Goal: Task Accomplishment & Management: Use online tool/utility

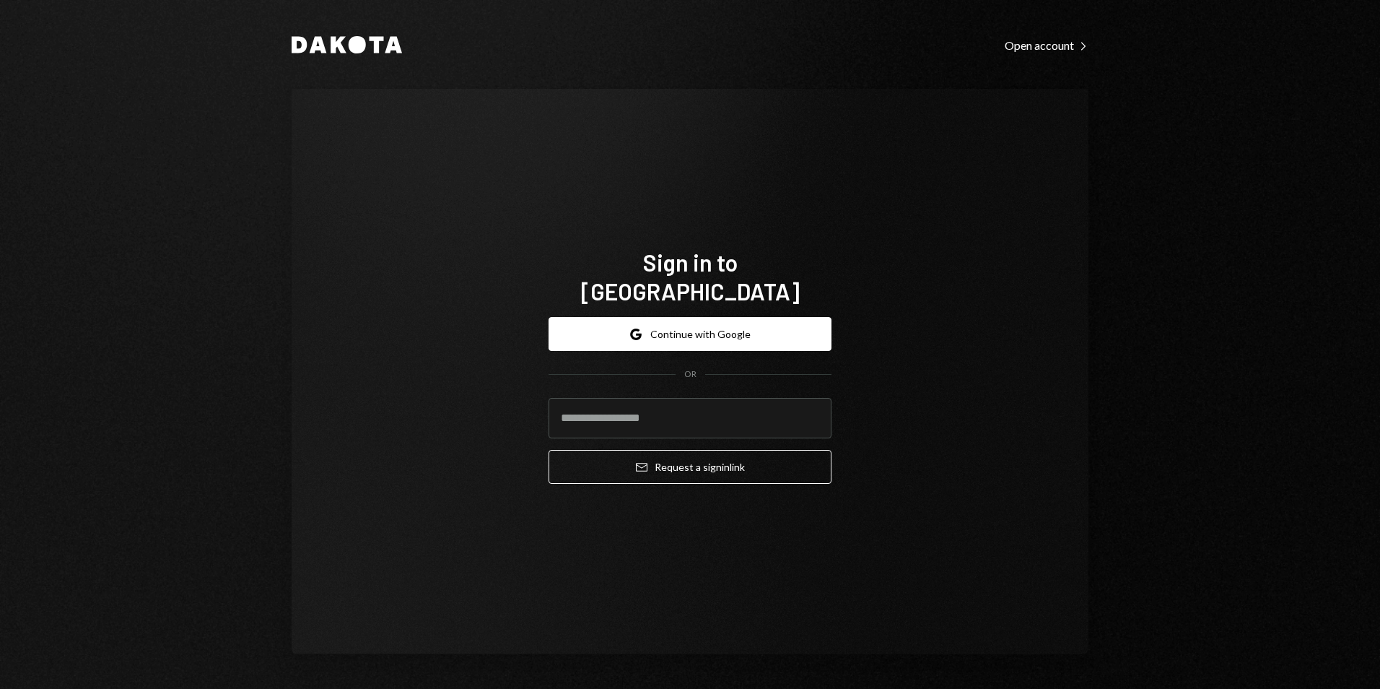
click at [785, 305] on div "Google Continue with Google OR Email Request a sign in link" at bounding box center [690, 400] width 283 height 190
click at [771, 318] on button "Google Continue with Google" at bounding box center [690, 334] width 283 height 34
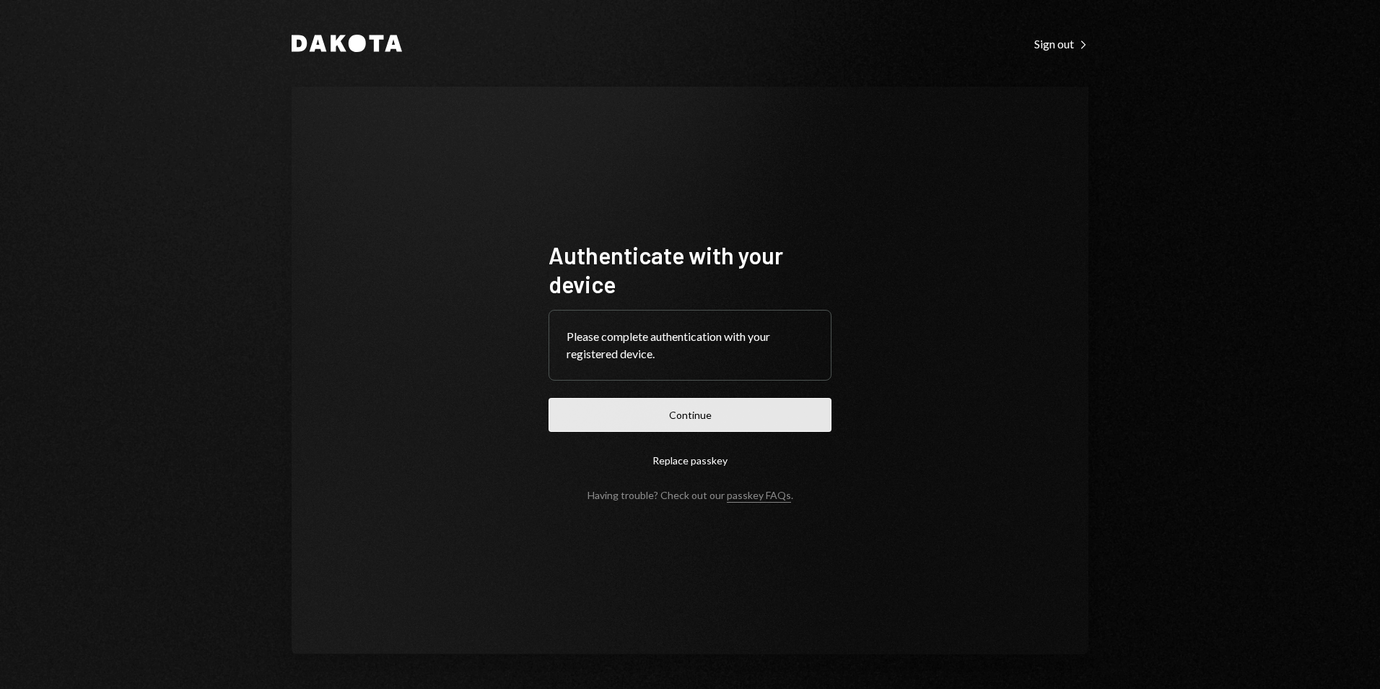
click at [790, 410] on button "Continue" at bounding box center [690, 415] width 283 height 34
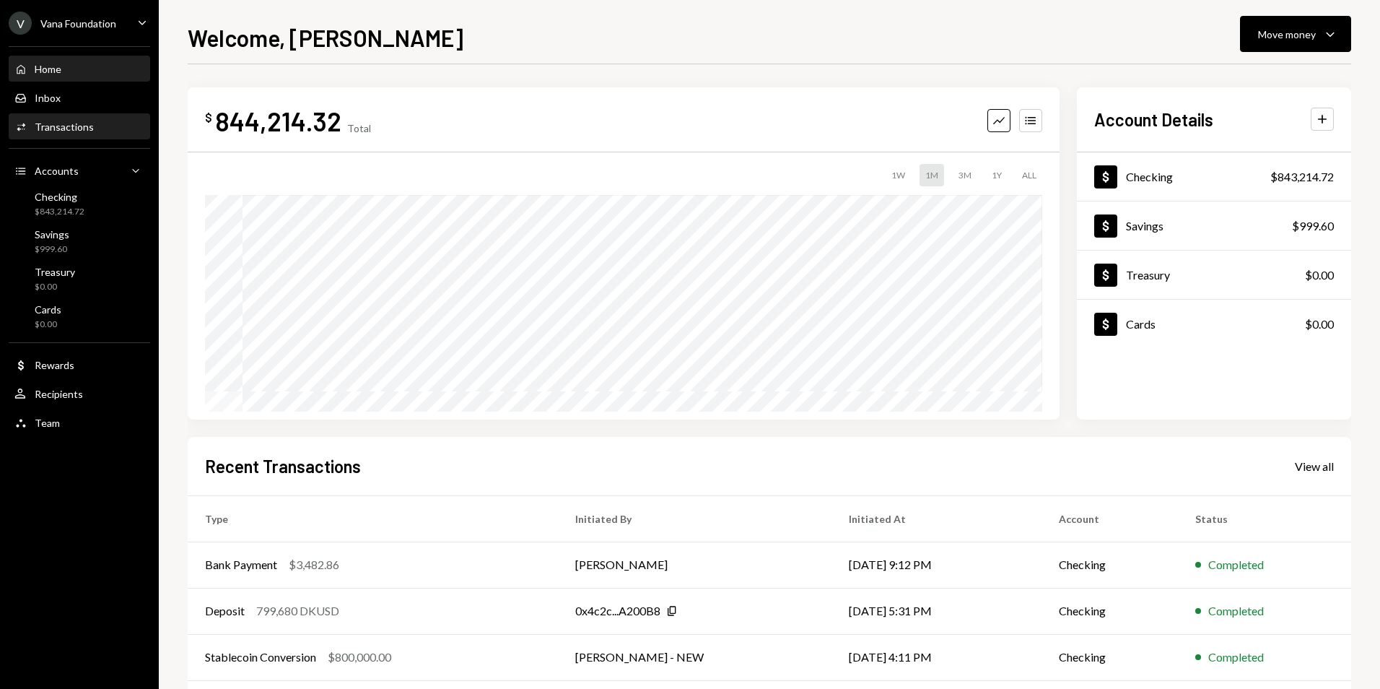
click at [84, 126] on div "Transactions" at bounding box center [64, 127] width 59 height 12
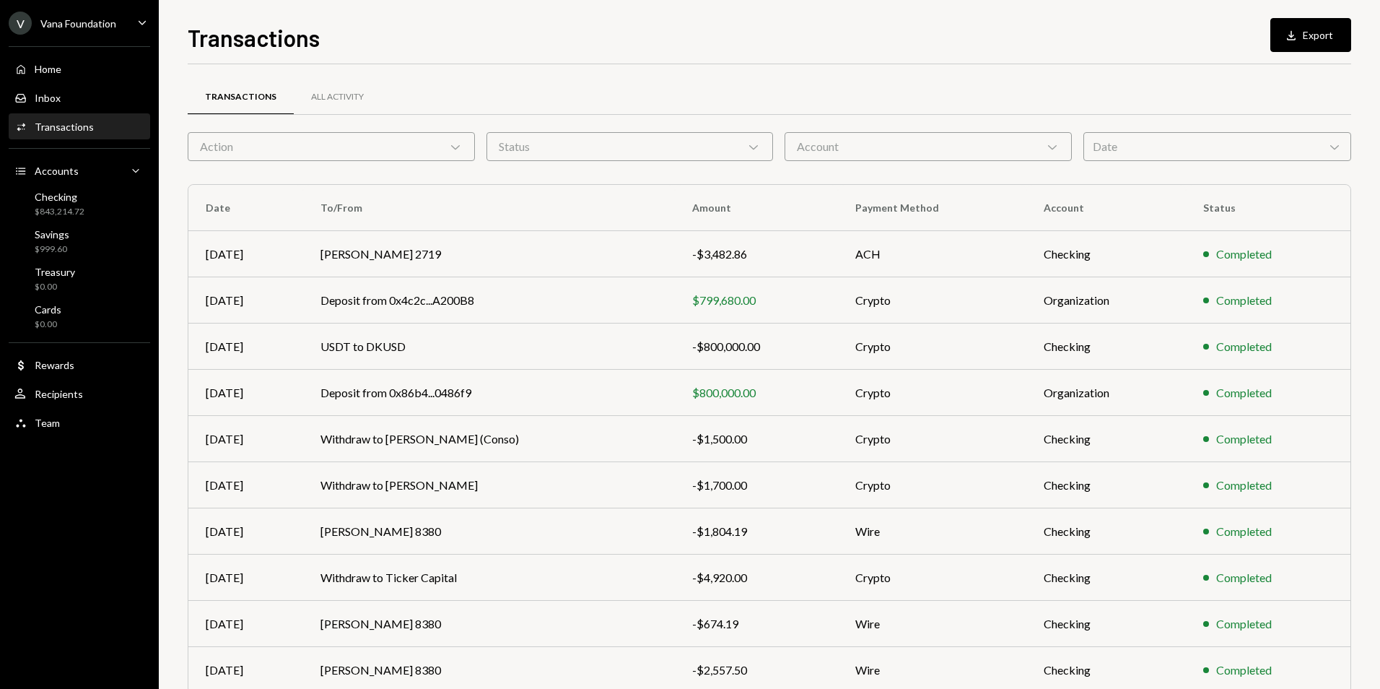
click at [1156, 140] on div "Date Chevron Down" at bounding box center [1218, 146] width 268 height 29
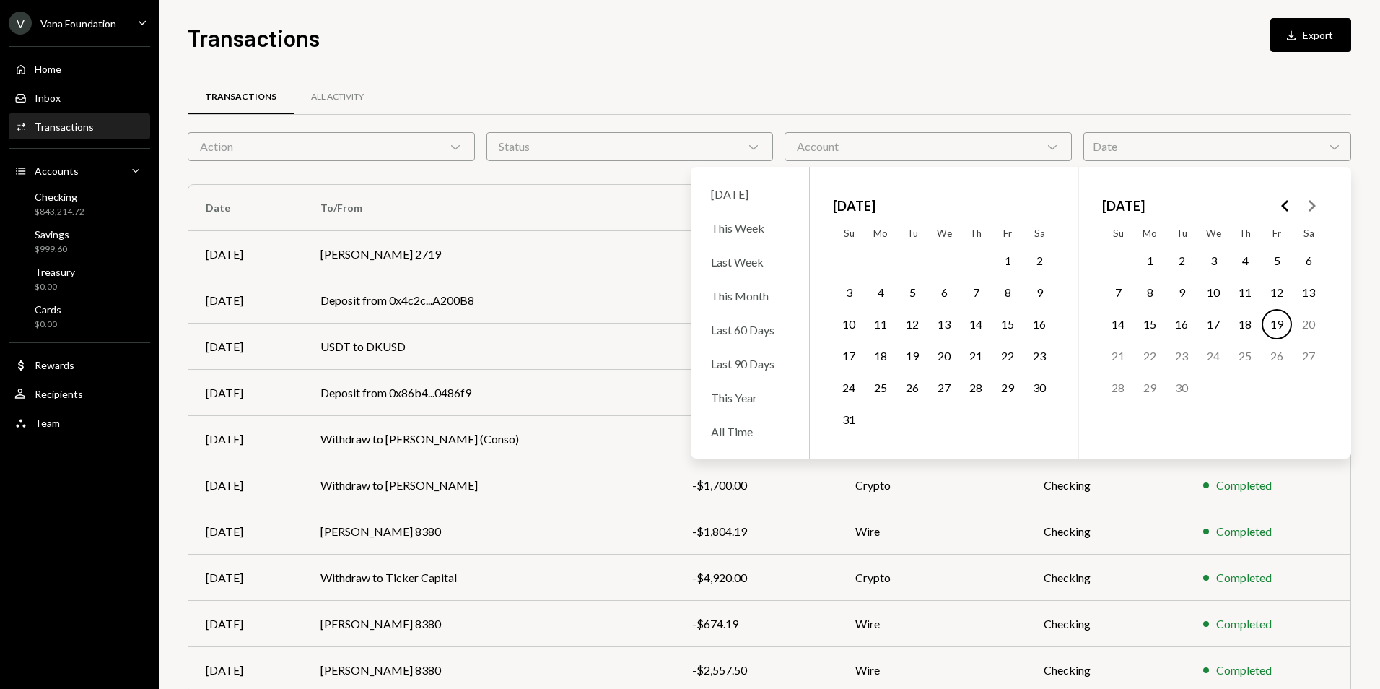
click at [1288, 206] on icon "Go to the Previous Month" at bounding box center [1285, 205] width 17 height 17
click at [1288, 207] on icon "Go to the Previous Month" at bounding box center [1285, 205] width 17 height 17
click at [1310, 207] on icon "Go to the Next Month" at bounding box center [1311, 205] width 17 height 17
click at [975, 355] on button "26" at bounding box center [976, 356] width 30 height 30
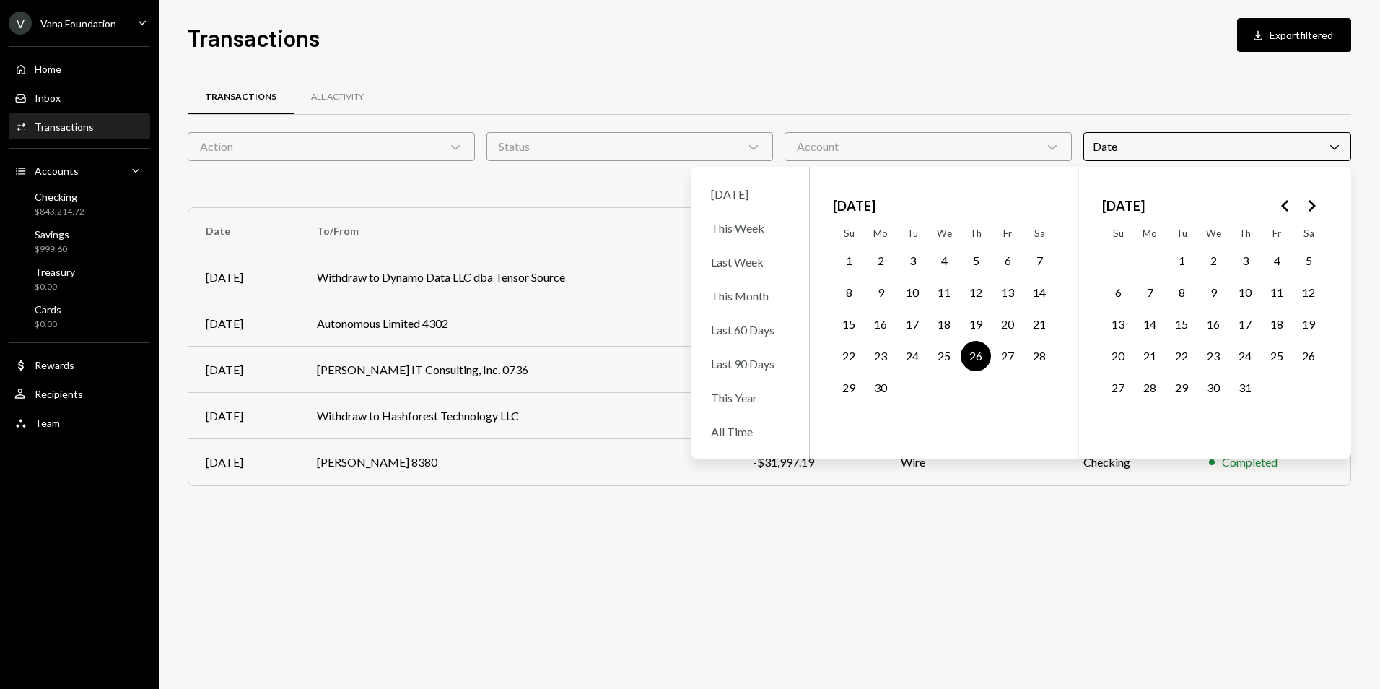
click at [726, 97] on div "Transactions All Activity" at bounding box center [770, 97] width 1164 height 37
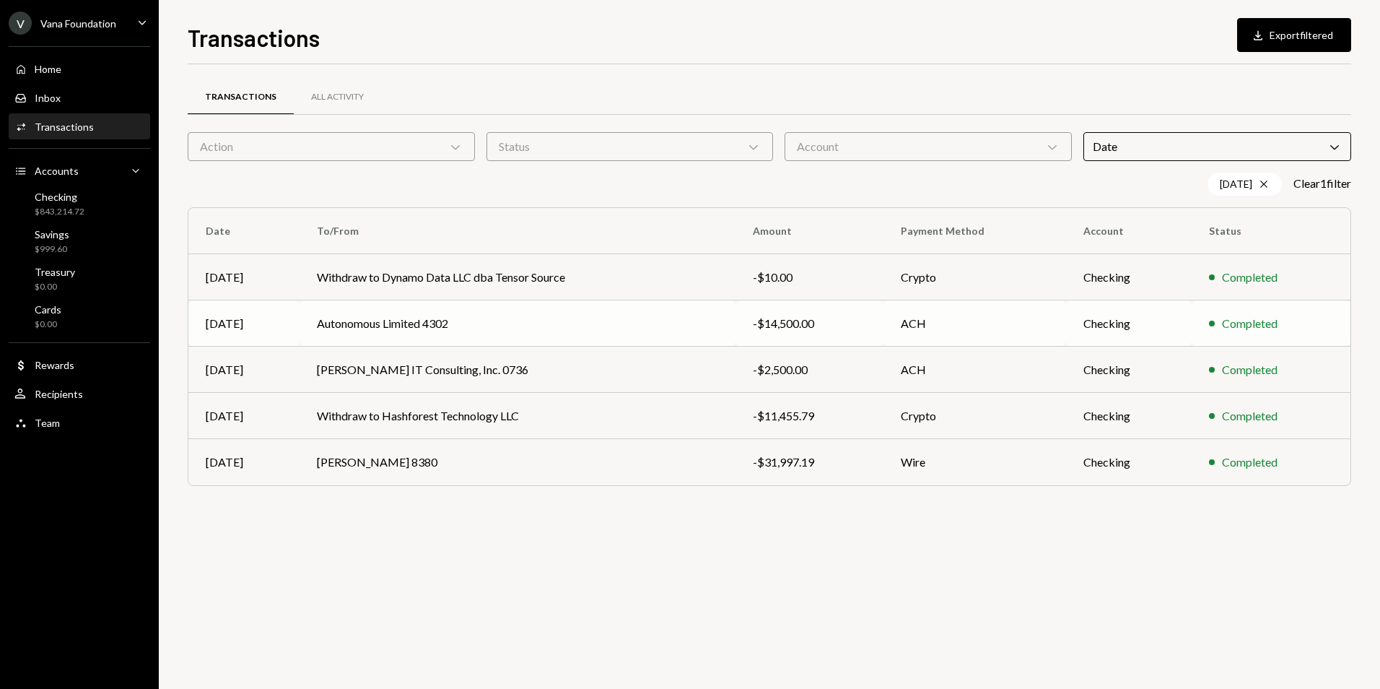
click at [395, 318] on td "Autonomous Limited 4302" at bounding box center [518, 323] width 436 height 46
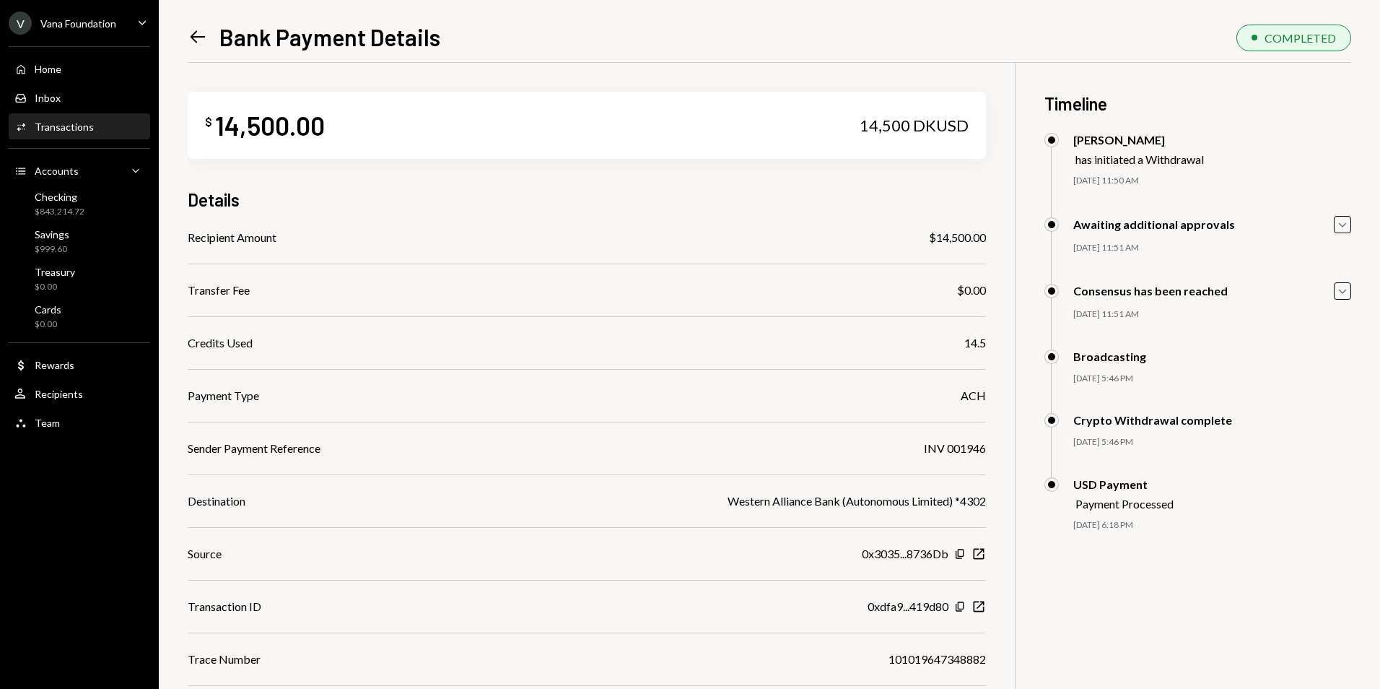
click at [196, 35] on icon "Left Arrow" at bounding box center [198, 37] width 20 height 20
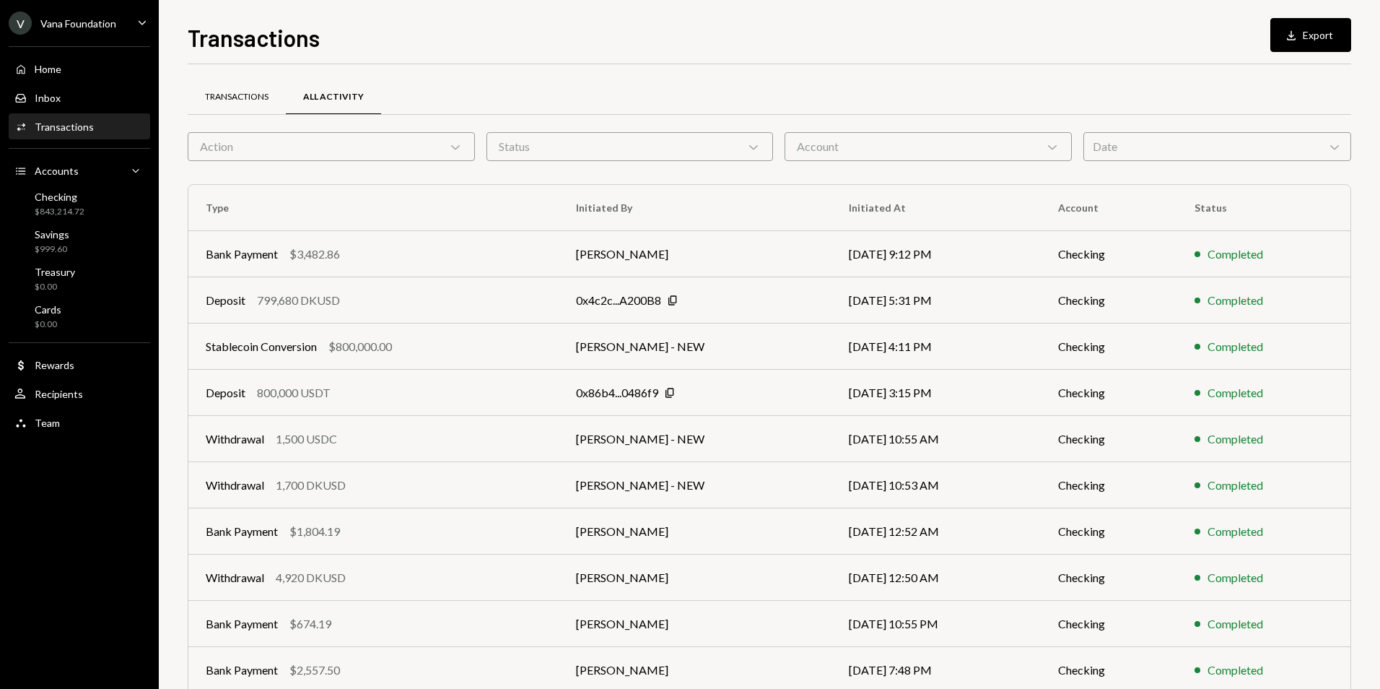
click at [244, 101] on div "Transactions" at bounding box center [237, 97] width 64 height 12
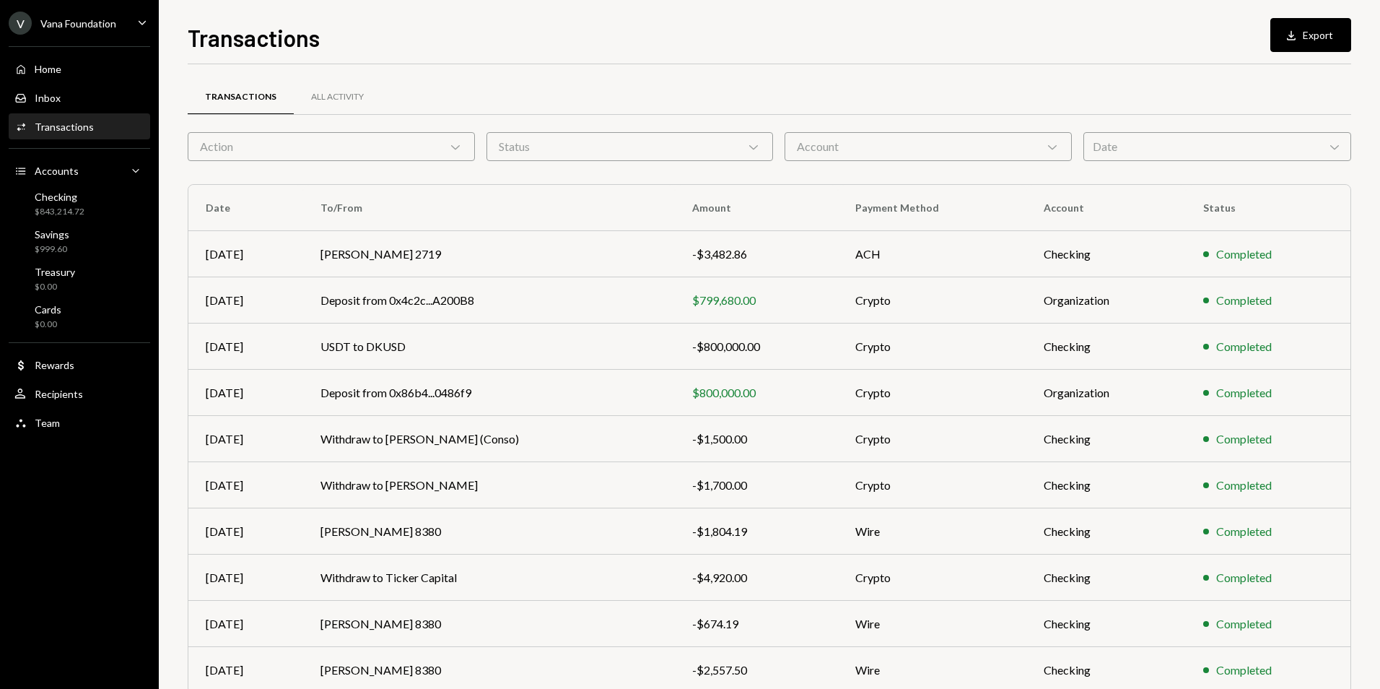
click at [1197, 154] on div "Date Chevron Down" at bounding box center [1218, 146] width 268 height 29
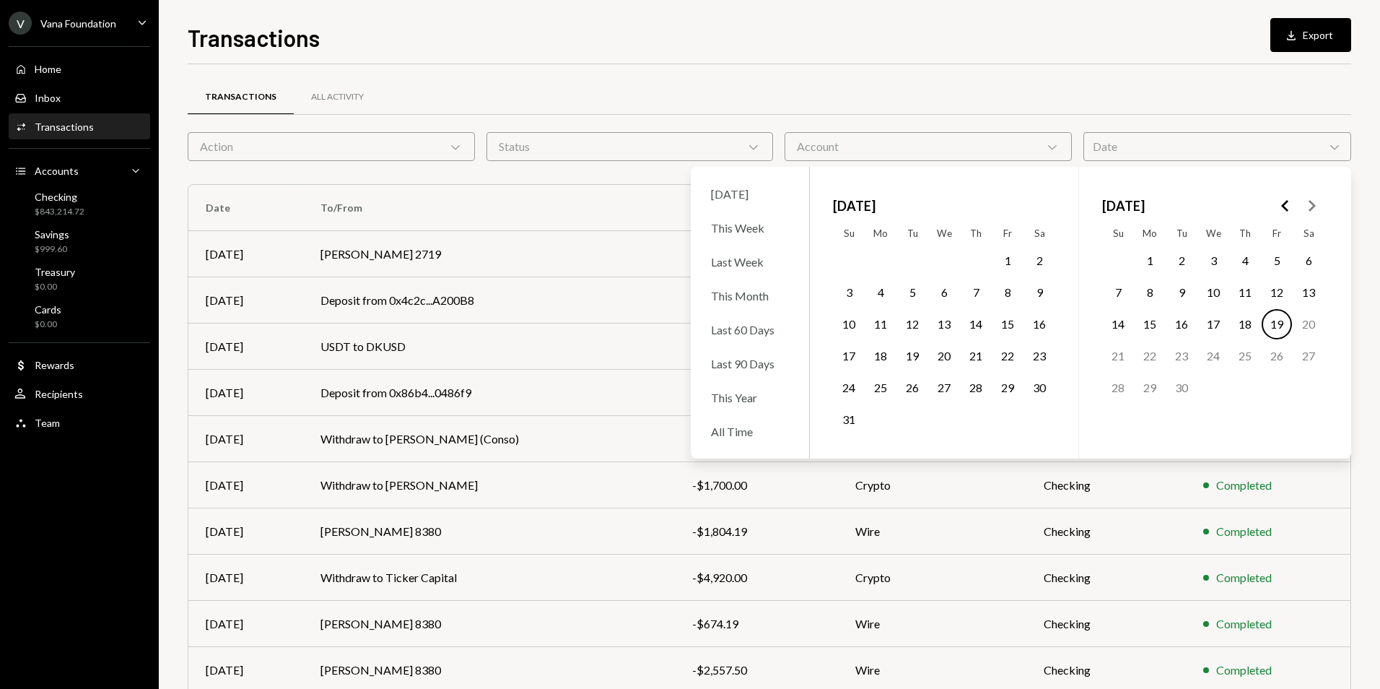
click at [1007, 257] on button "1" at bounding box center [1008, 260] width 30 height 30
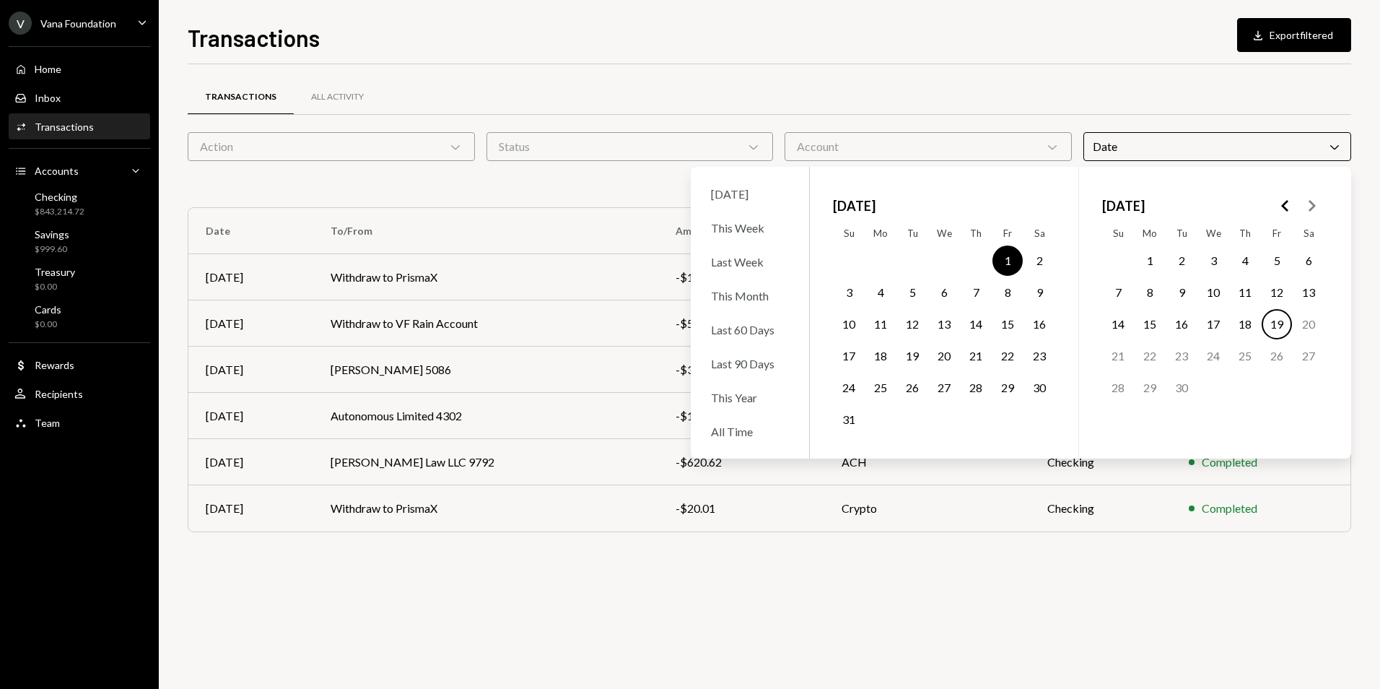
click at [1133, 61] on div "Transactions Download Export filtered Transactions All Activity Action Chevron …" at bounding box center [770, 354] width 1164 height 668
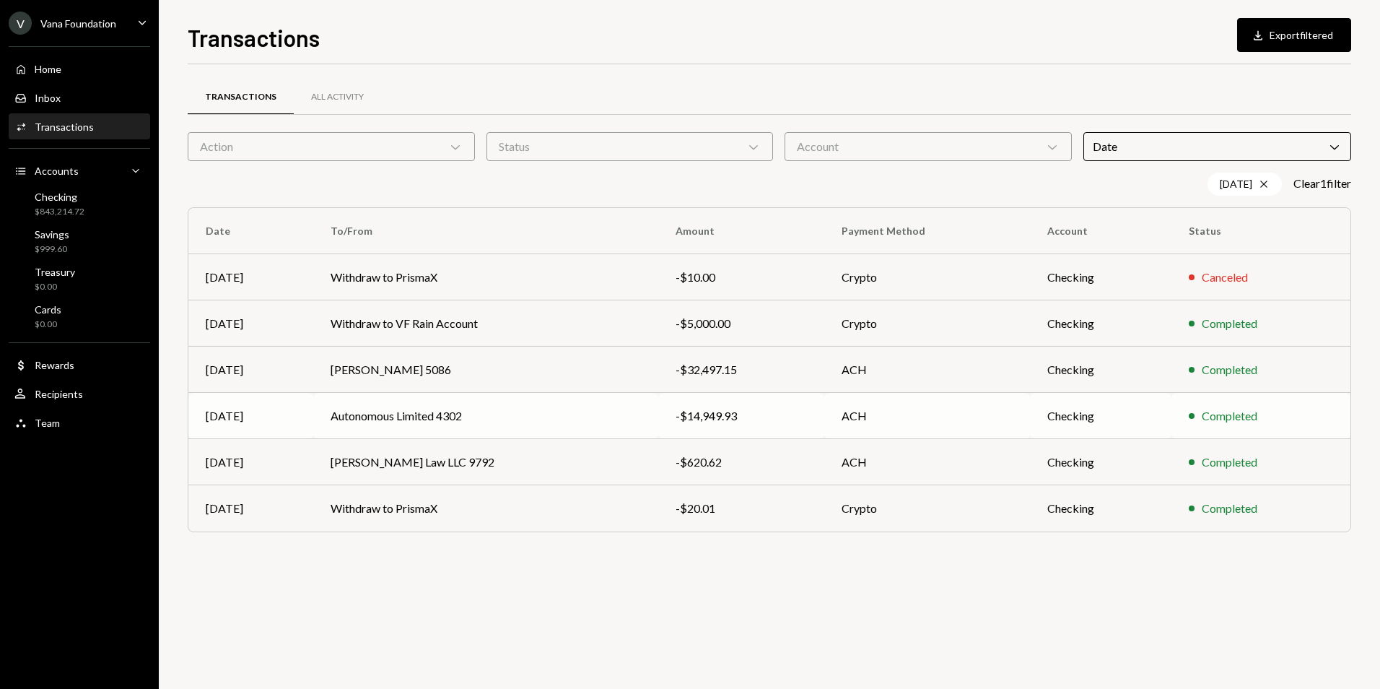
click at [531, 417] on td "Autonomous Limited 4302" at bounding box center [485, 416] width 344 height 46
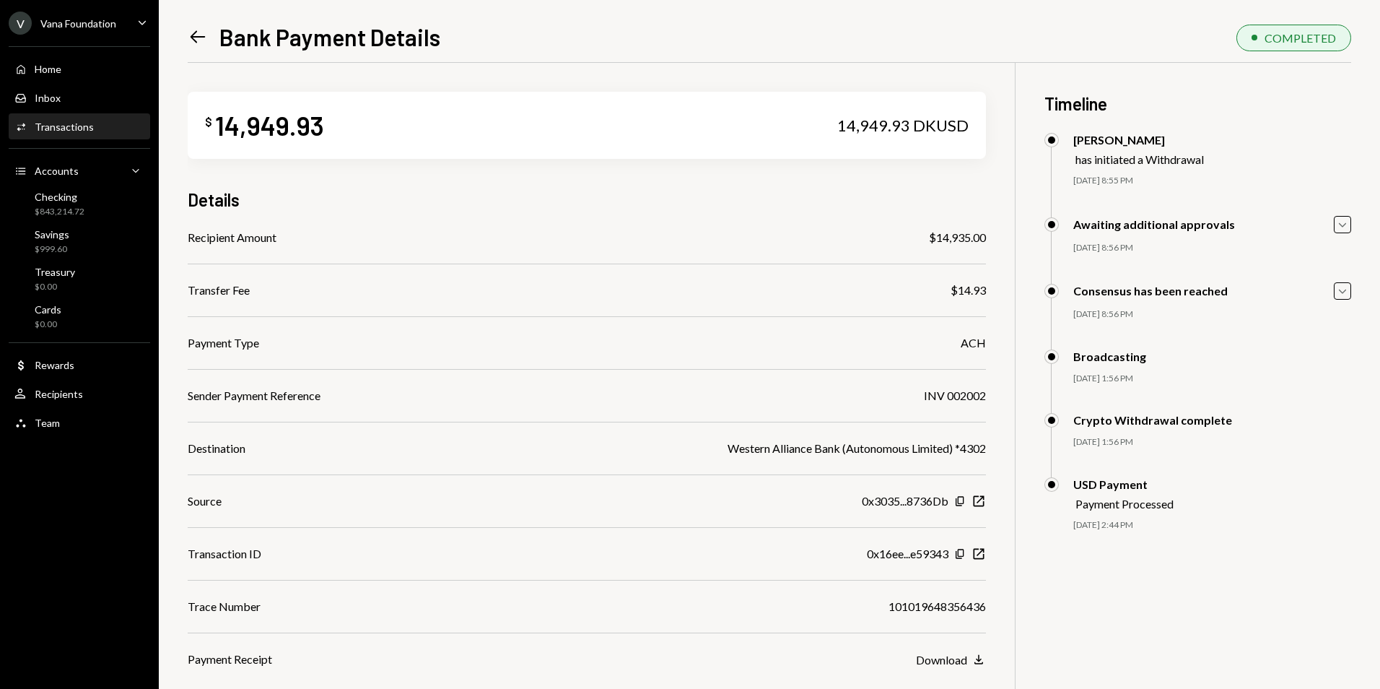
click at [199, 37] on icon at bounding box center [198, 37] width 15 height 12
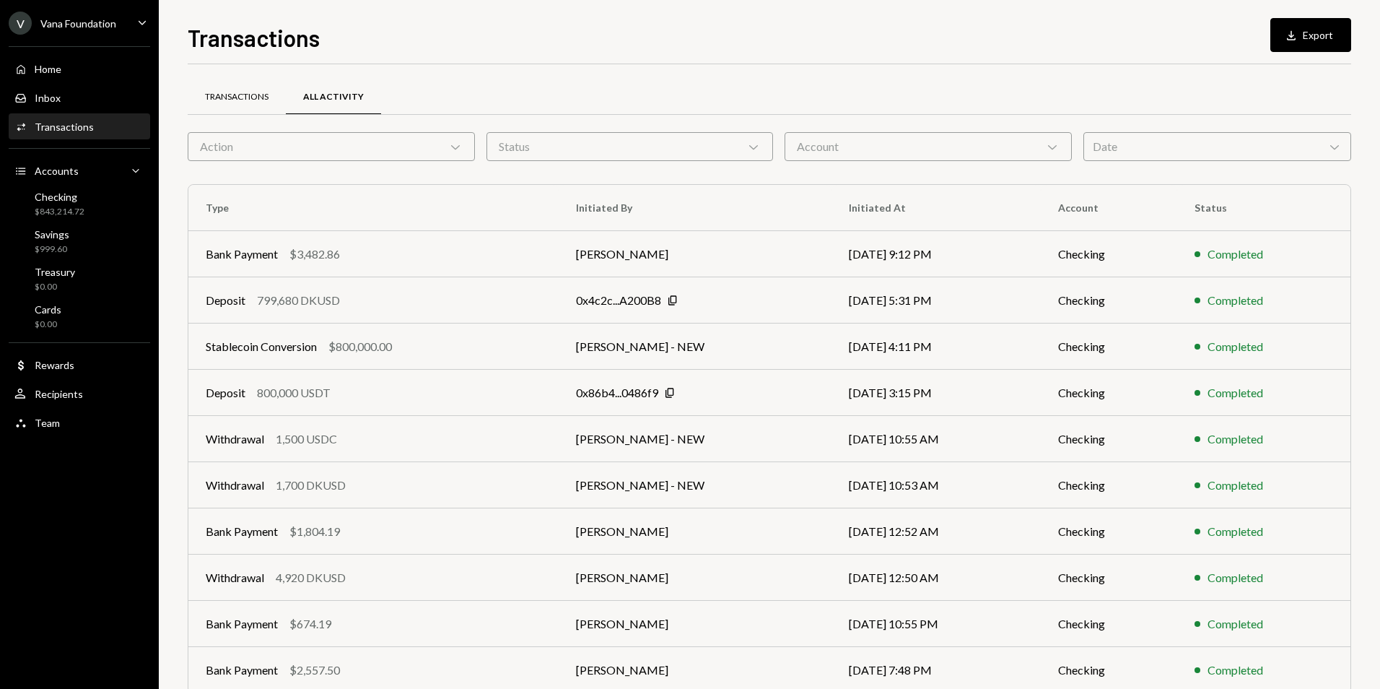
click at [240, 93] on div "Transactions" at bounding box center [237, 97] width 64 height 12
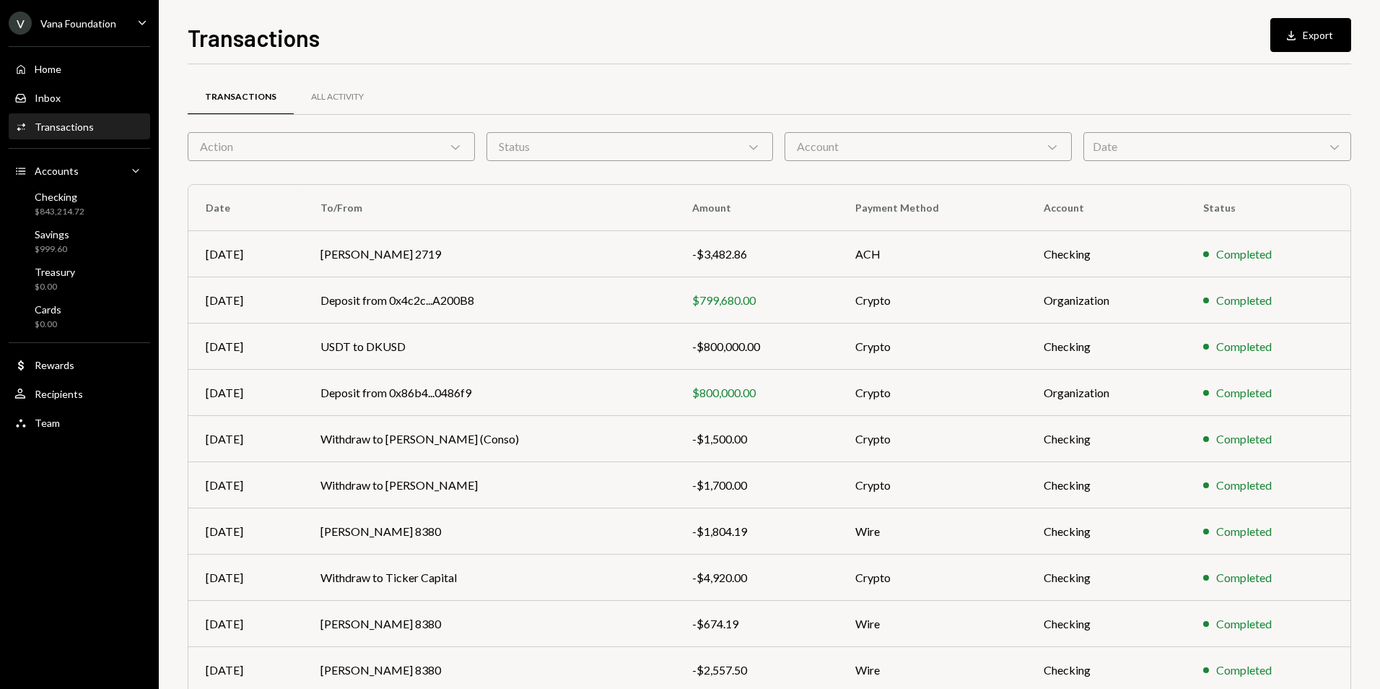
click at [1320, 147] on div "Date Chevron Down" at bounding box center [1218, 146] width 268 height 29
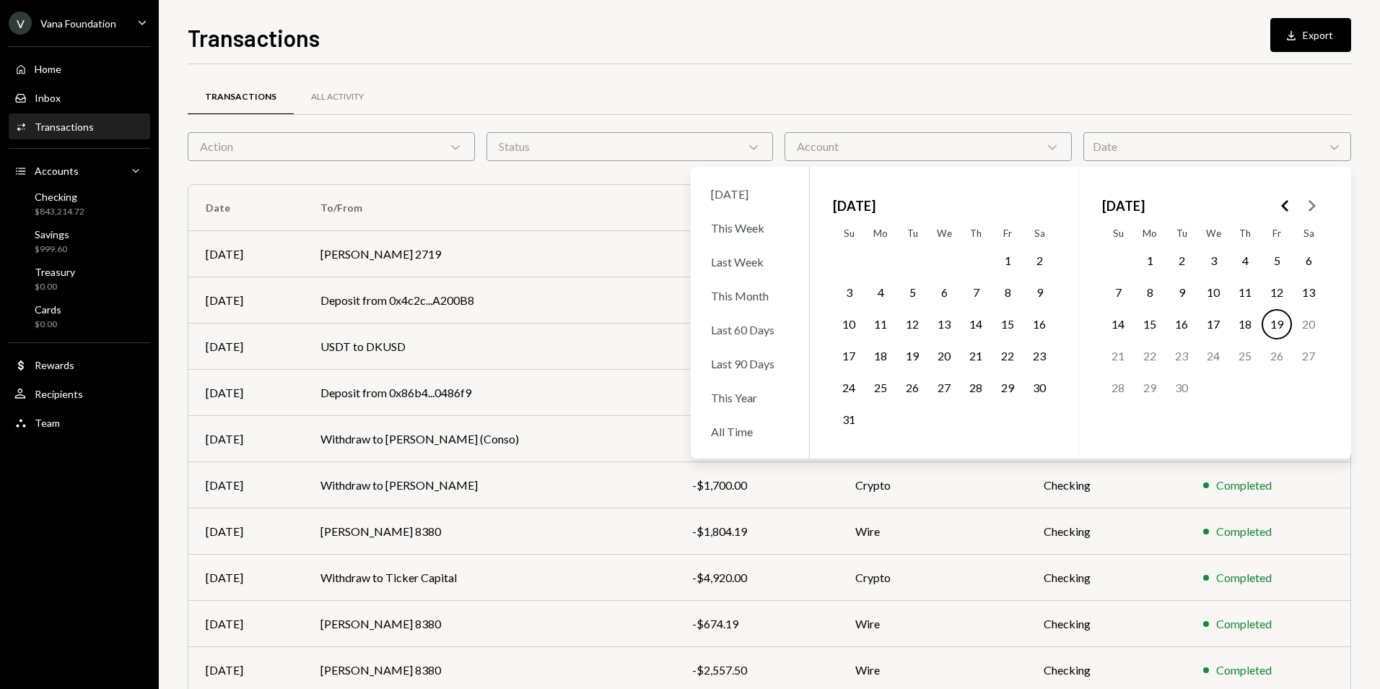
click at [952, 388] on button "27" at bounding box center [944, 388] width 30 height 30
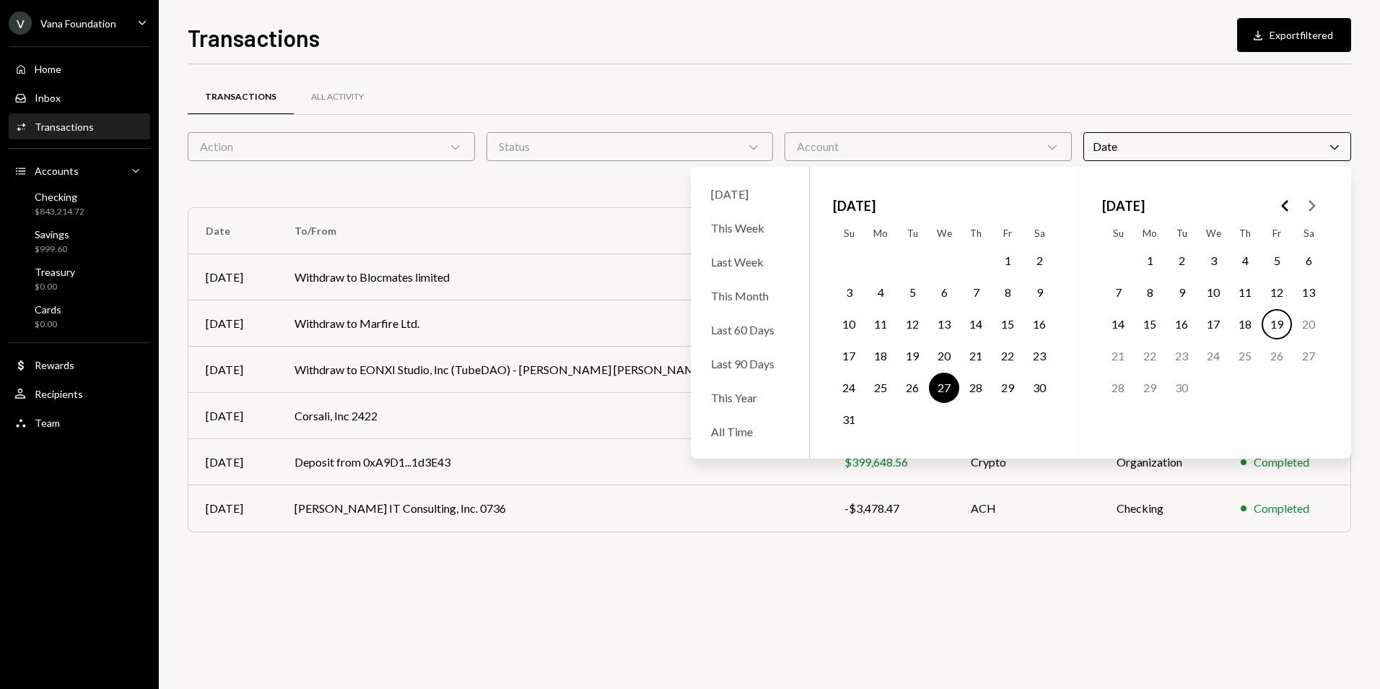
click at [573, 609] on div "Transactions All Activity Action Chevron Down Status Chevron Down Account Chevr…" at bounding box center [770, 376] width 1164 height 624
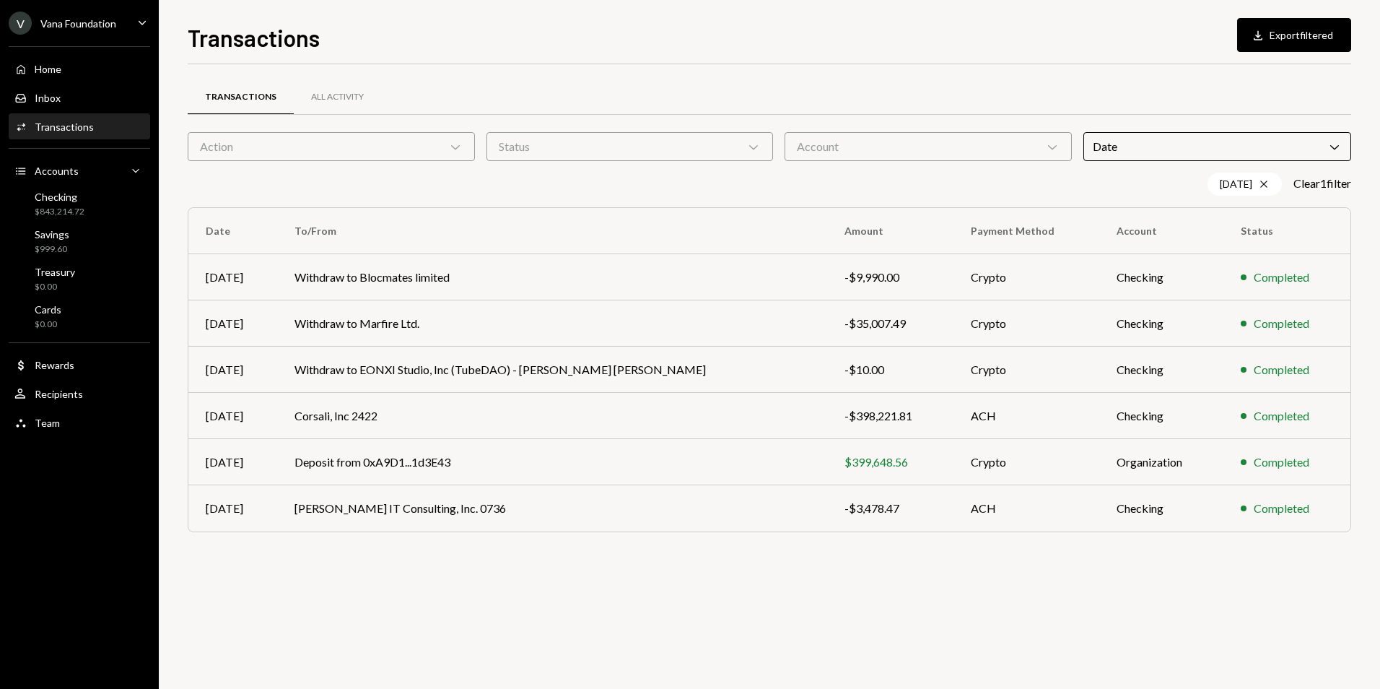
click at [1230, 147] on div "Date Chevron Down" at bounding box center [1218, 146] width 268 height 29
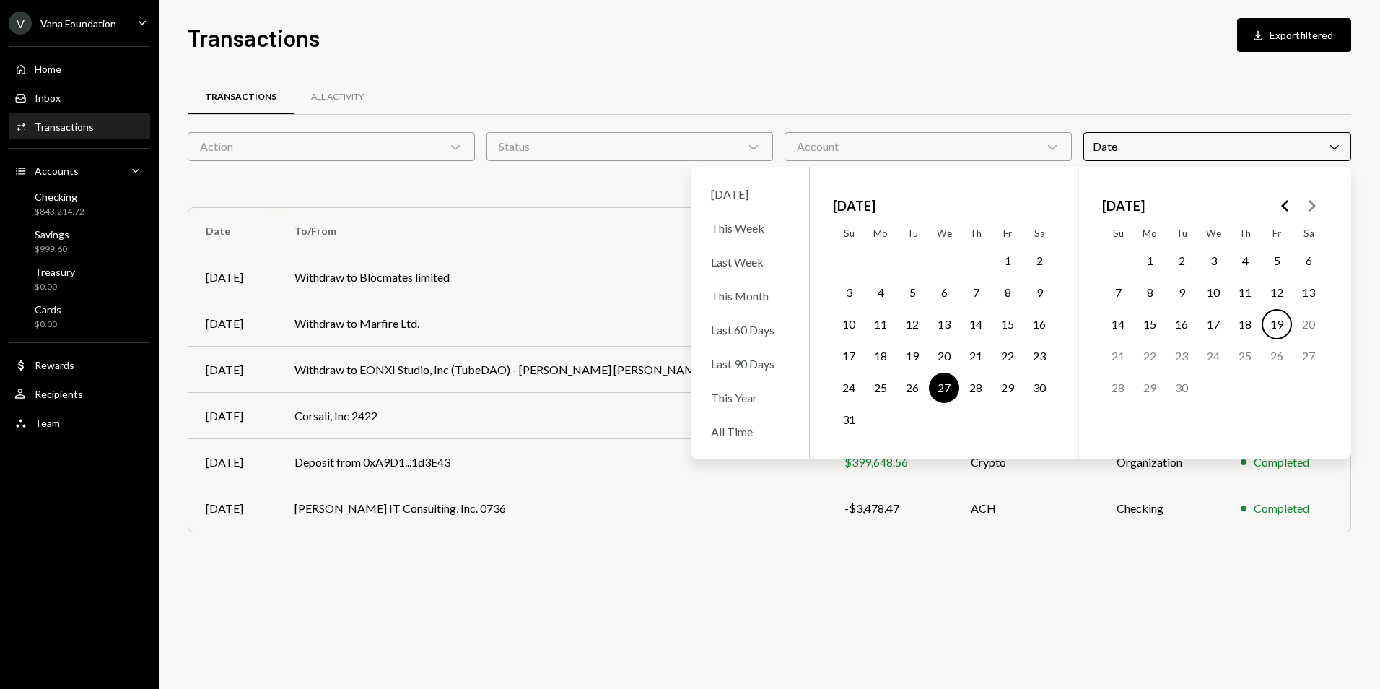
click at [981, 392] on button "28" at bounding box center [976, 388] width 30 height 30
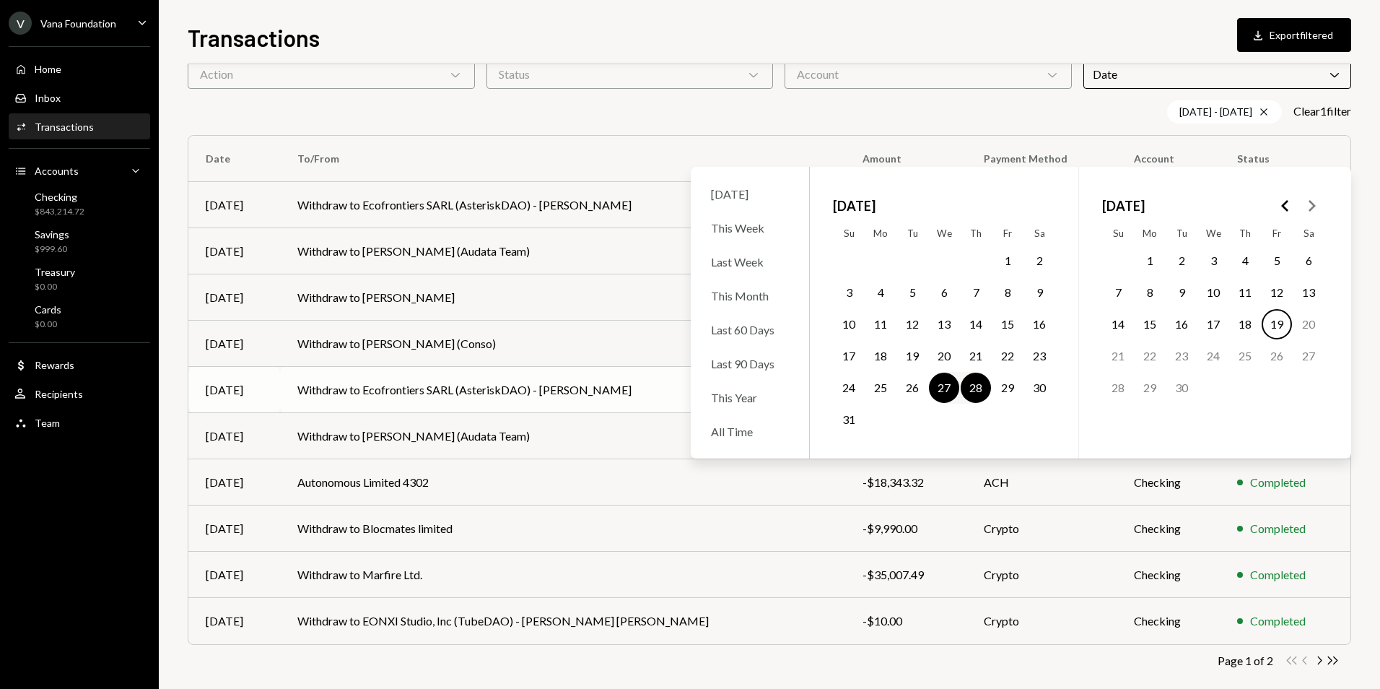
scroll to position [88, 0]
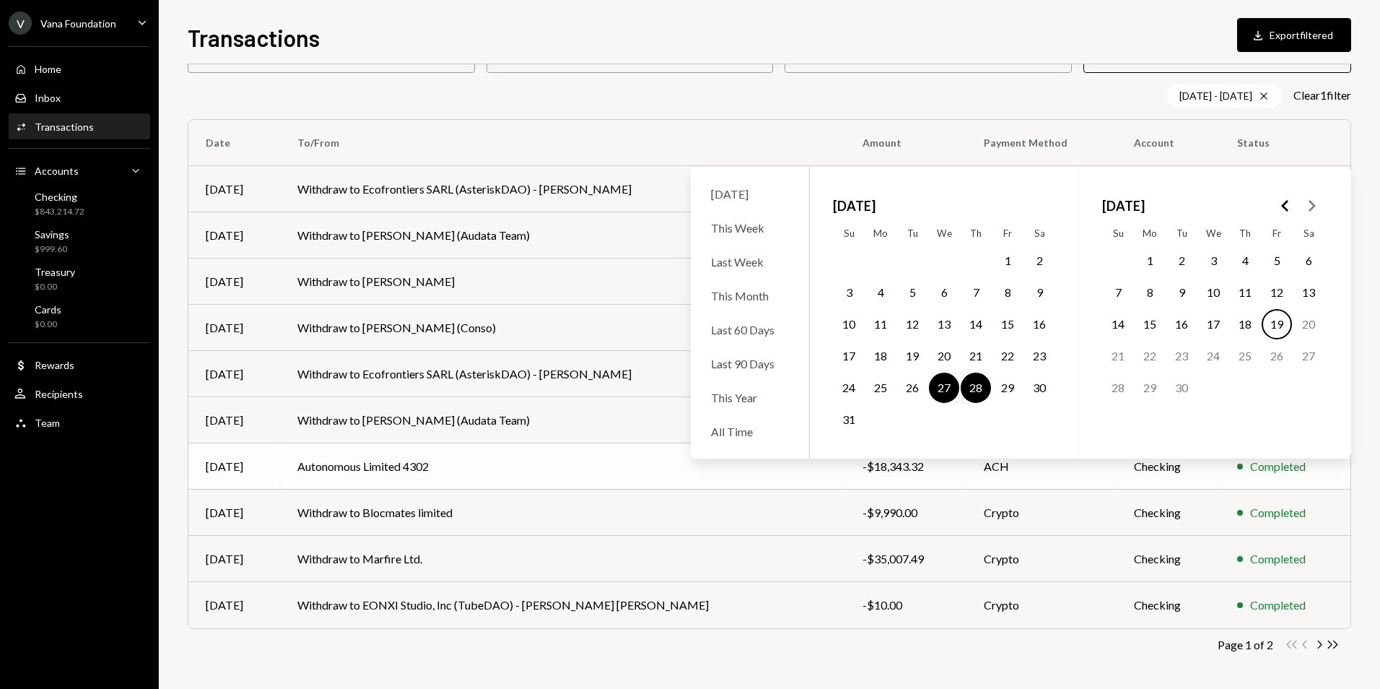
click at [552, 463] on td "Autonomous Limited 4302" at bounding box center [562, 466] width 565 height 46
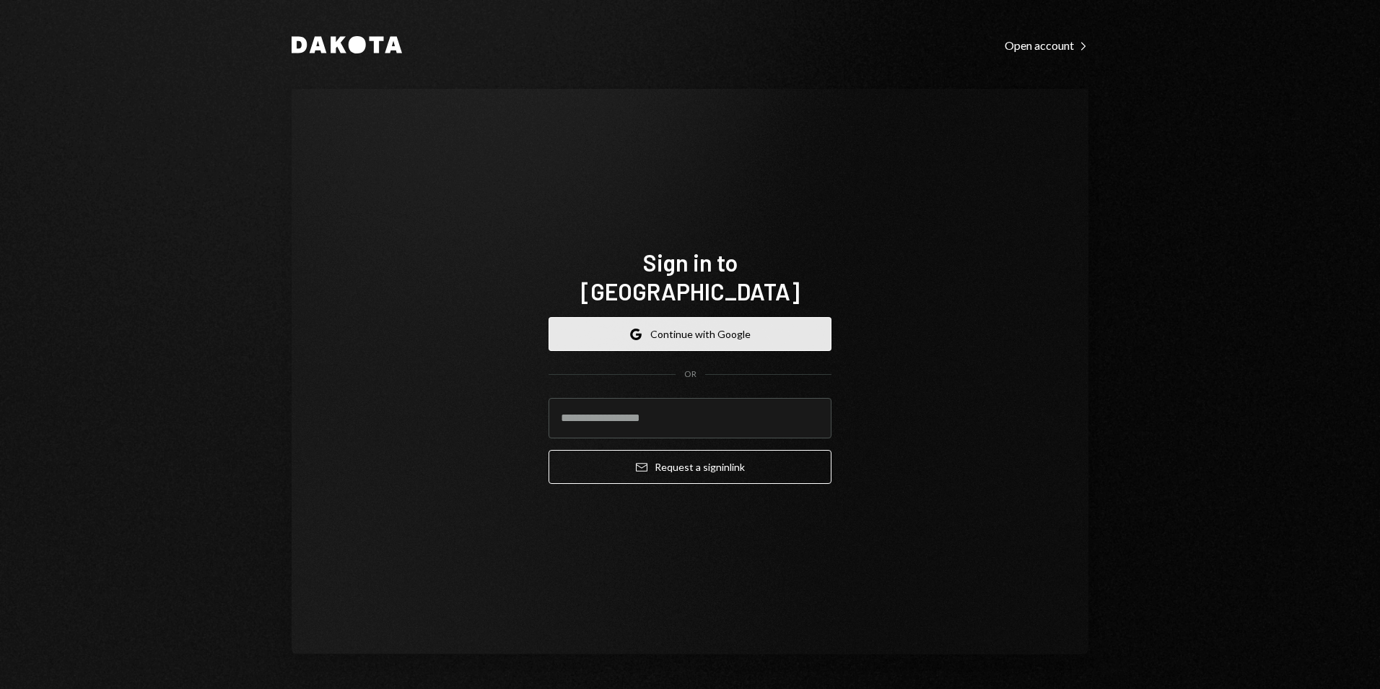
click at [692, 317] on button "Google Continue with Google" at bounding box center [690, 334] width 283 height 34
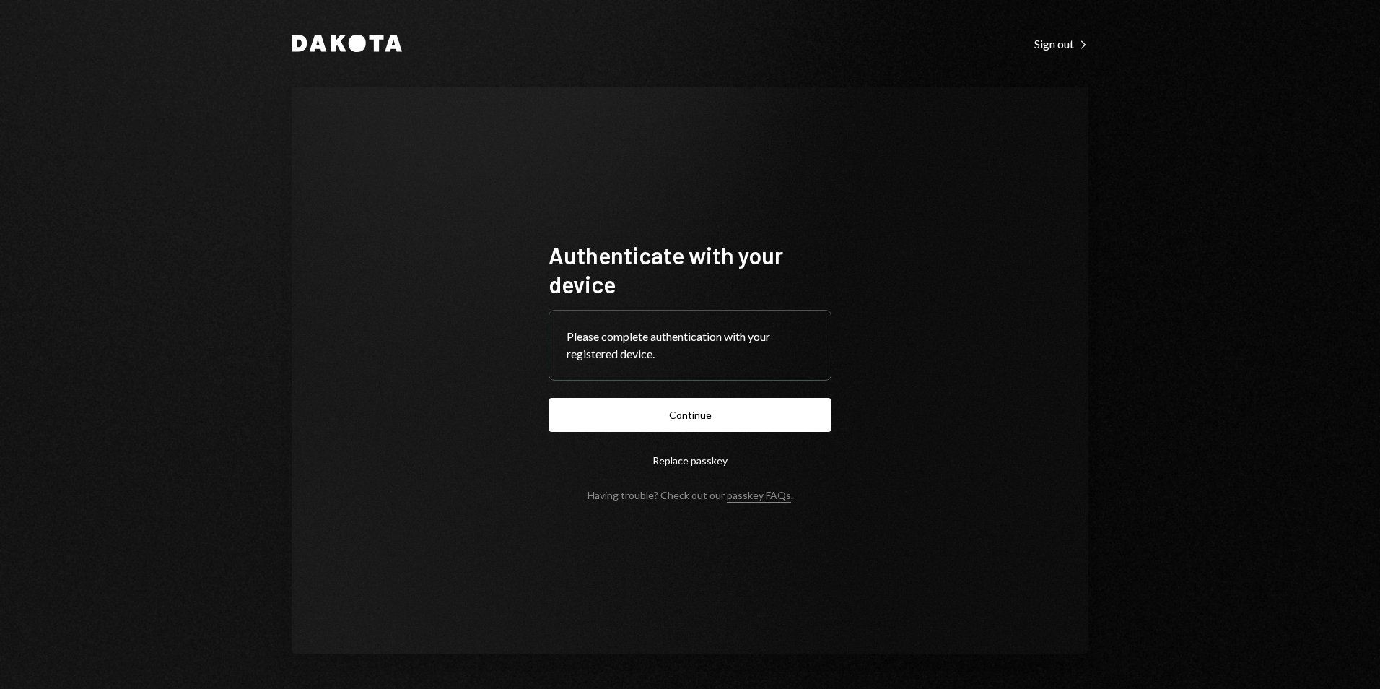
click at [755, 411] on button "Continue" at bounding box center [690, 415] width 283 height 34
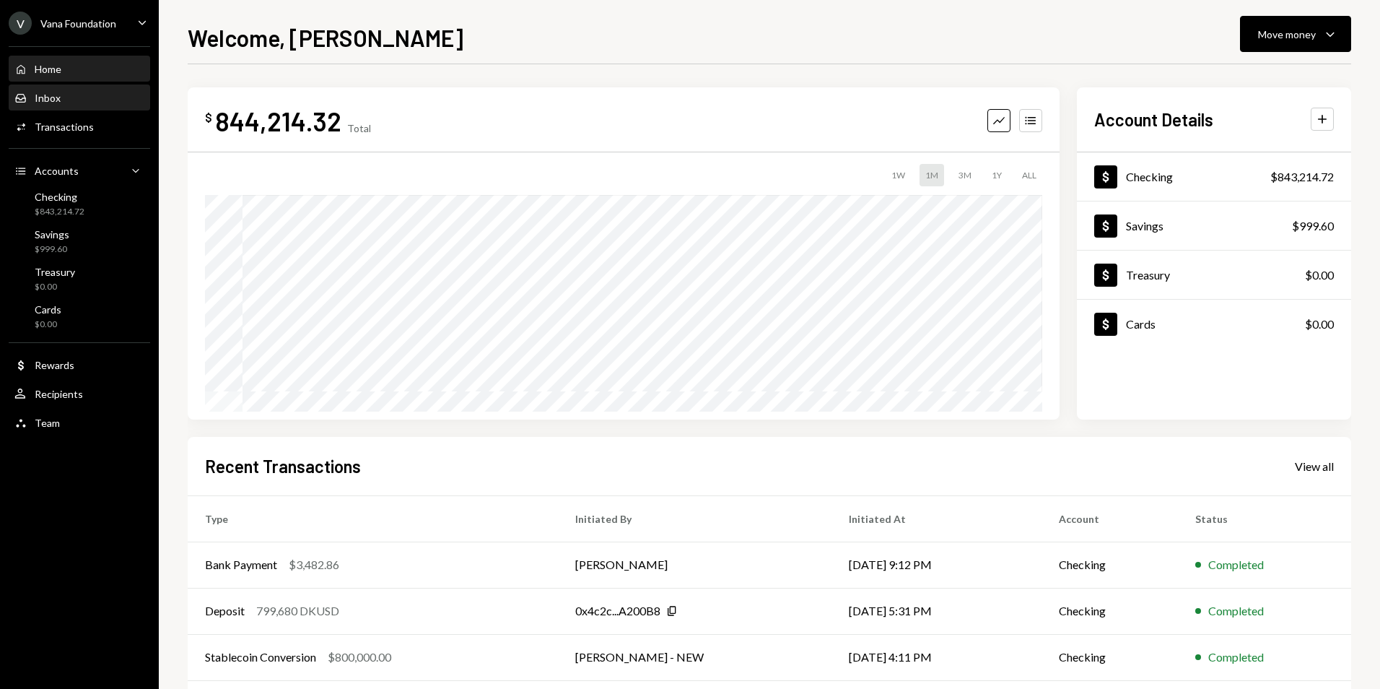
click at [48, 102] on div "Inbox" at bounding box center [48, 98] width 26 height 12
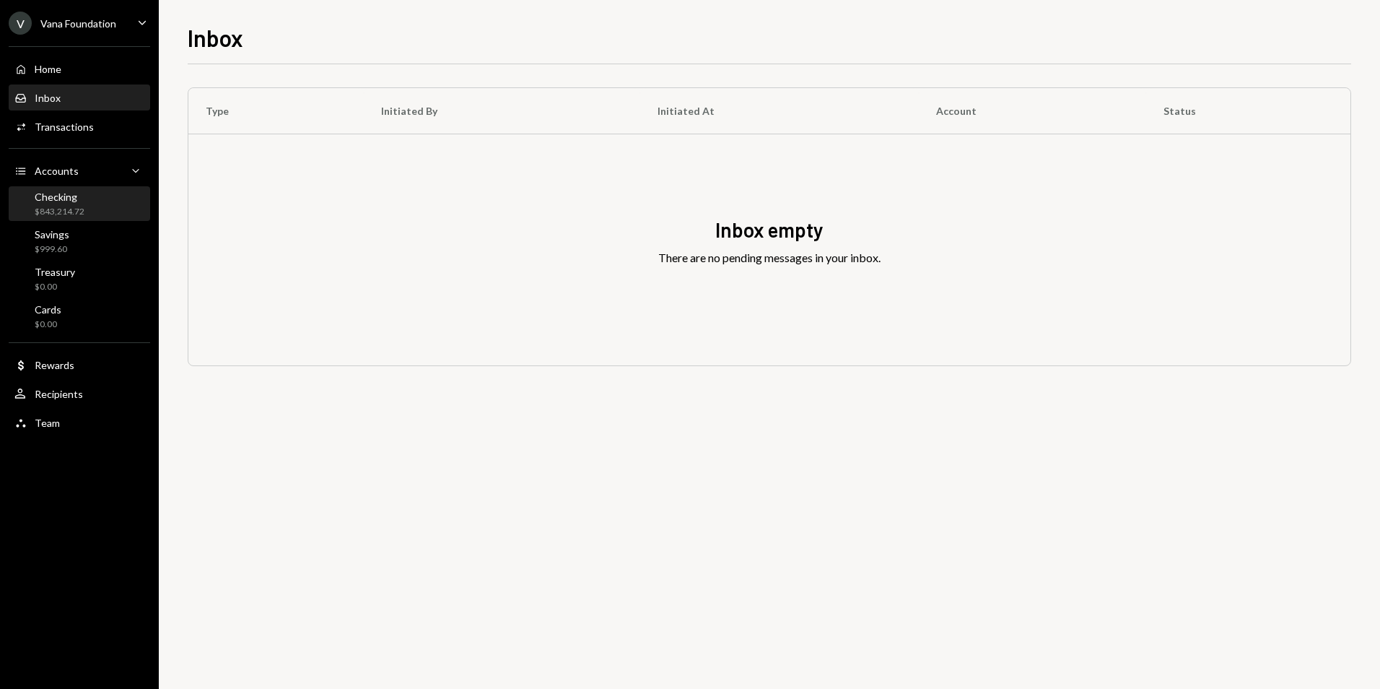
click at [82, 191] on div "Checking" at bounding box center [60, 197] width 50 height 12
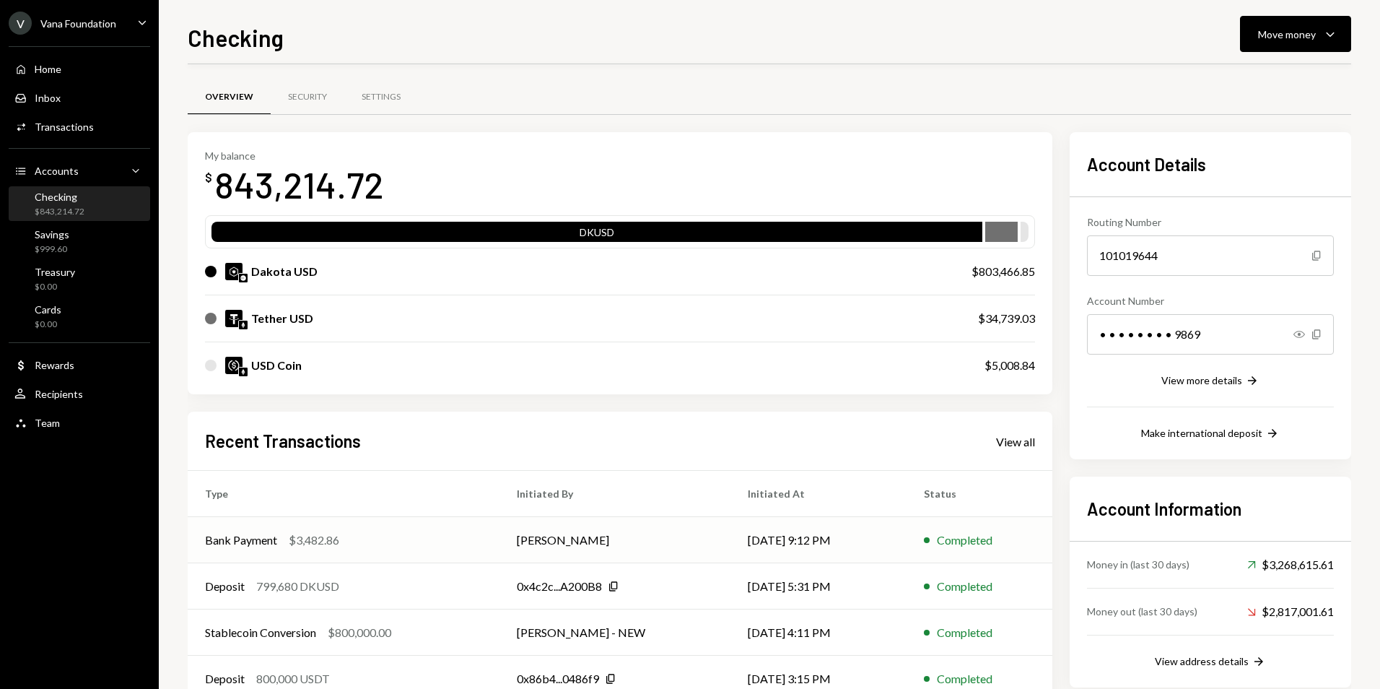
scroll to position [72, 0]
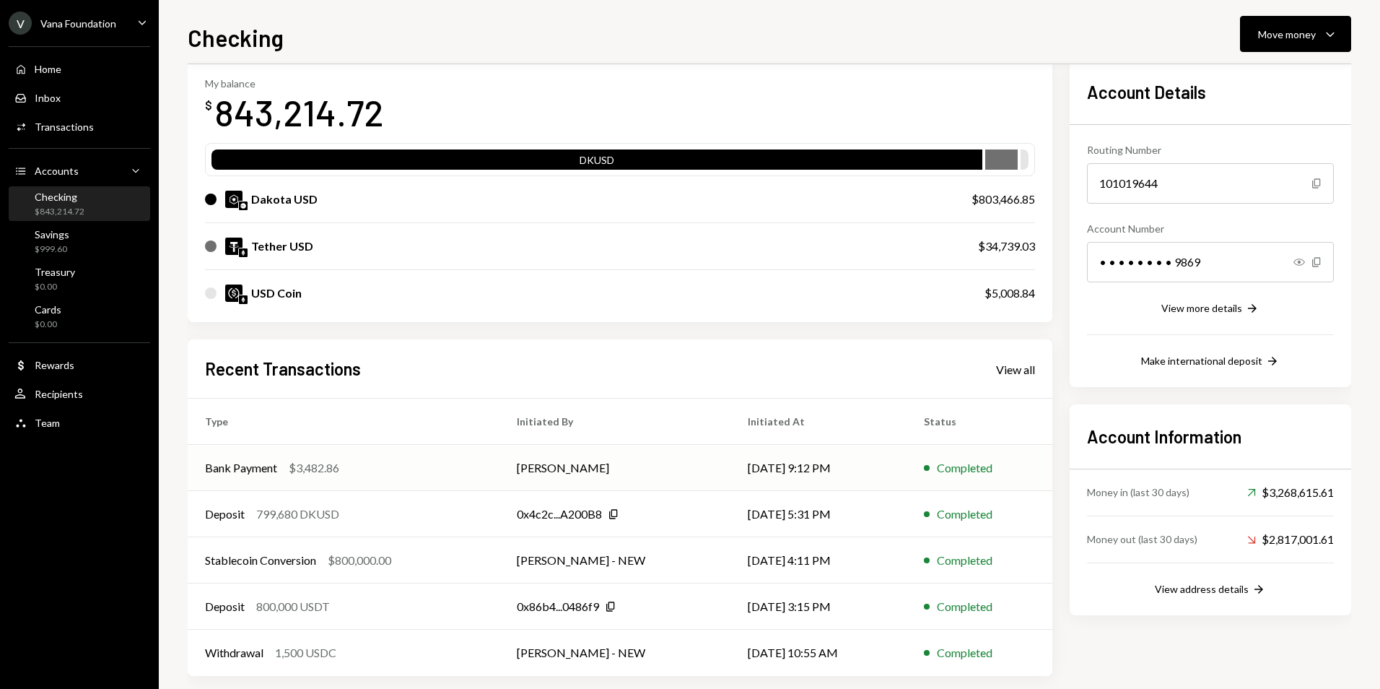
click at [372, 453] on td "Bank Payment $3,482.86" at bounding box center [344, 468] width 312 height 46
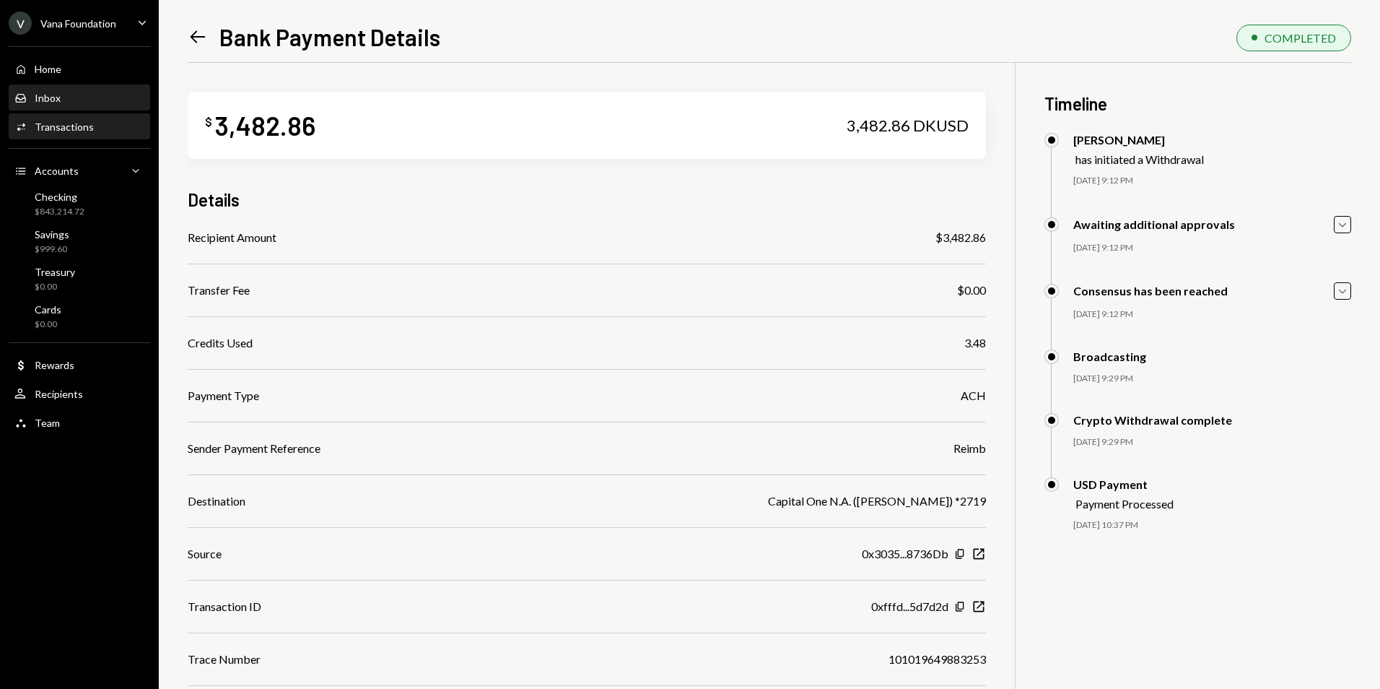
click at [70, 96] on div "Inbox Inbox" at bounding box center [79, 98] width 130 height 13
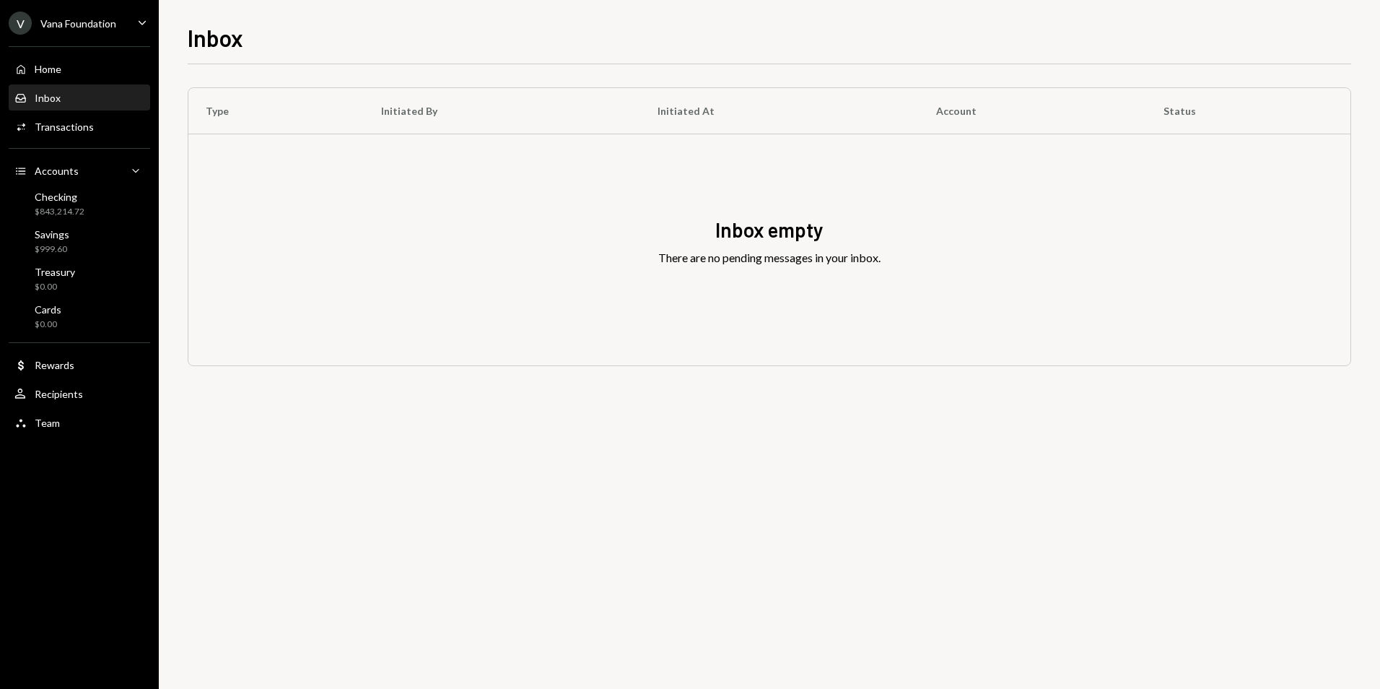
click at [85, 32] on div "V Vana Foundation" at bounding box center [63, 23] width 108 height 23
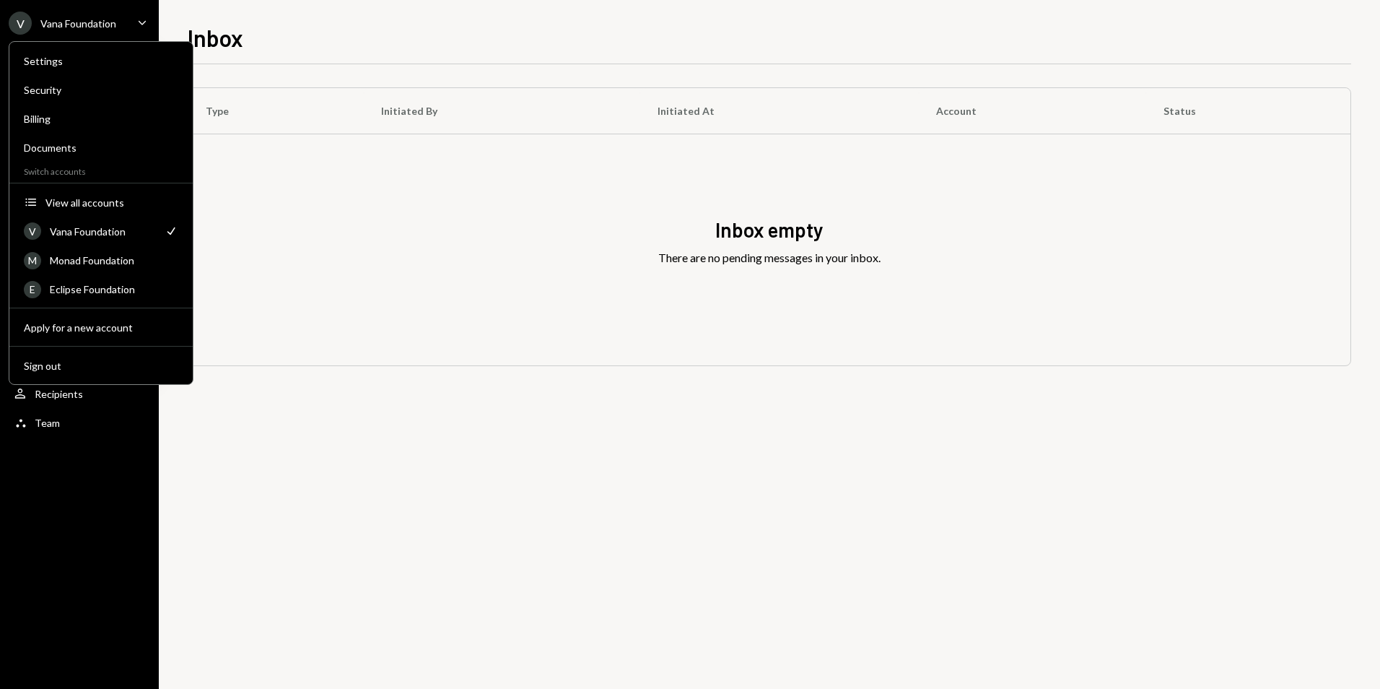
click at [463, 274] on div "Inbox empty There are no pending messages in your inbox." at bounding box center [769, 249] width 1162 height 231
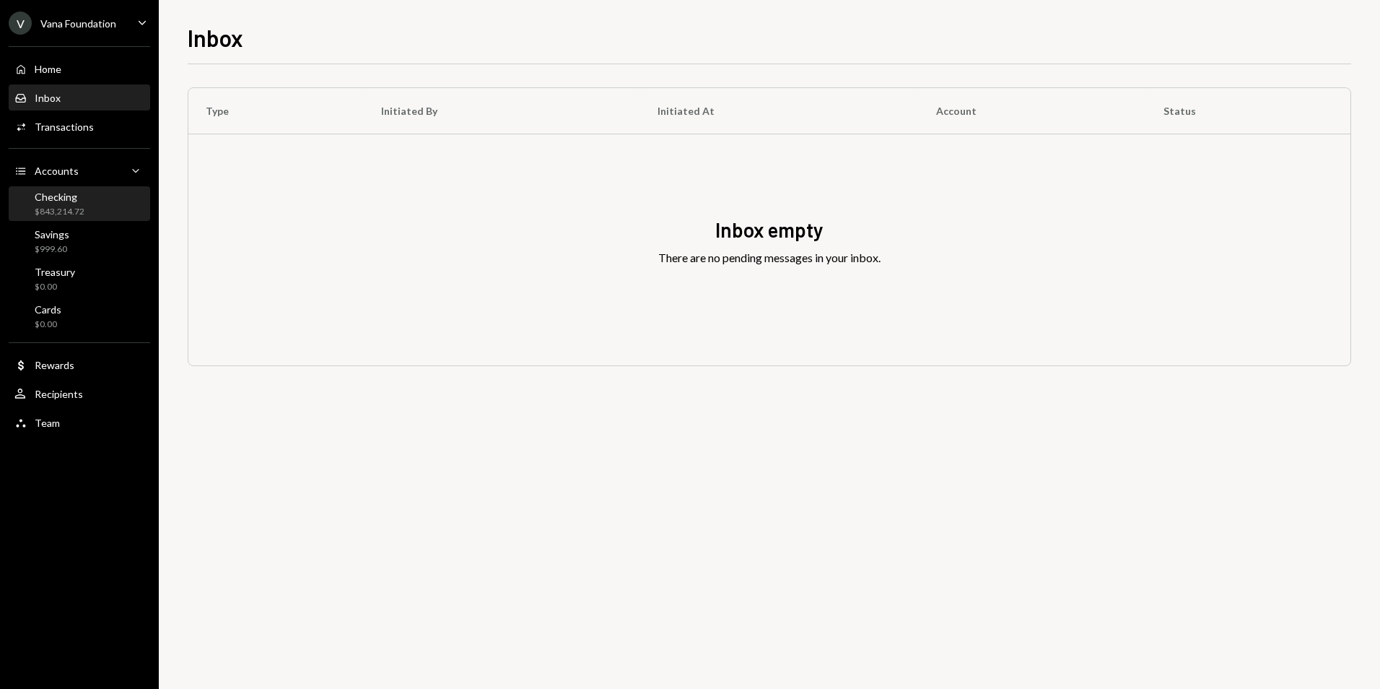
click at [106, 216] on div "Checking $843,214.72" at bounding box center [79, 204] width 130 height 27
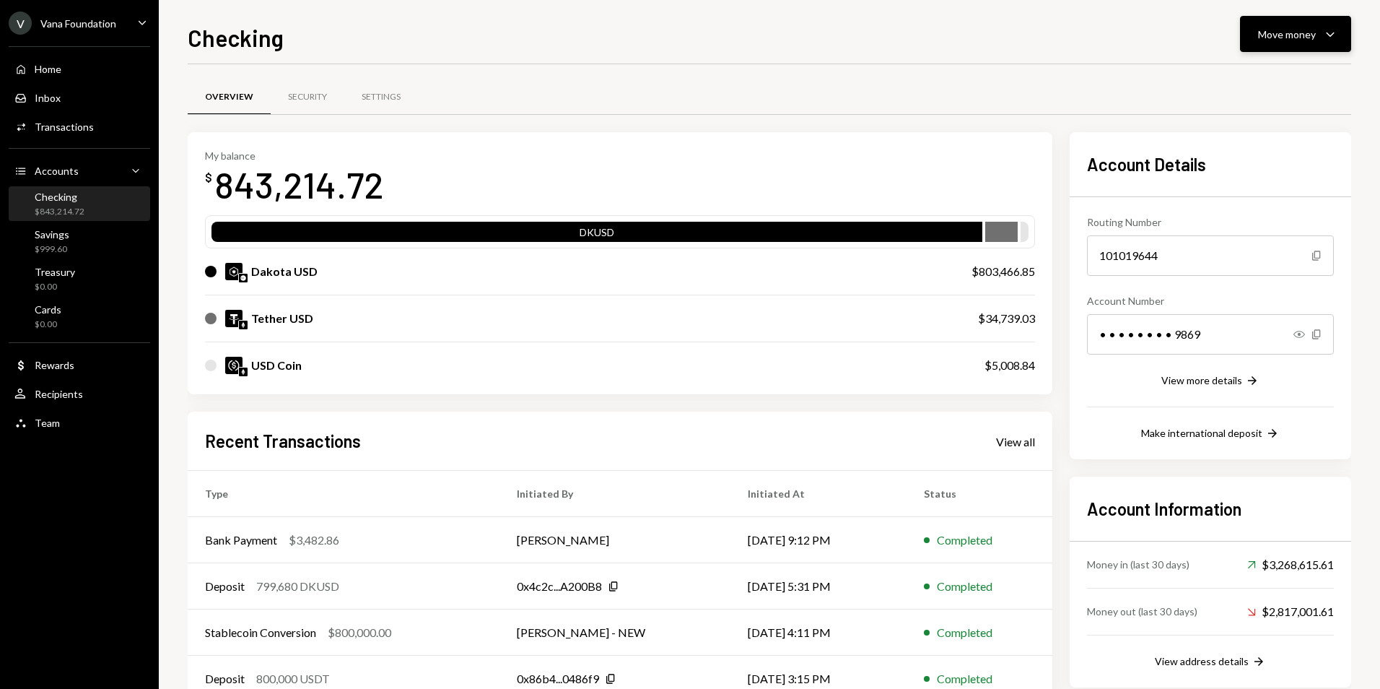
click at [1292, 42] on div "Move money Caret Down" at bounding box center [1295, 33] width 75 height 17
click at [1258, 74] on div "Send" at bounding box center [1284, 77] width 105 height 15
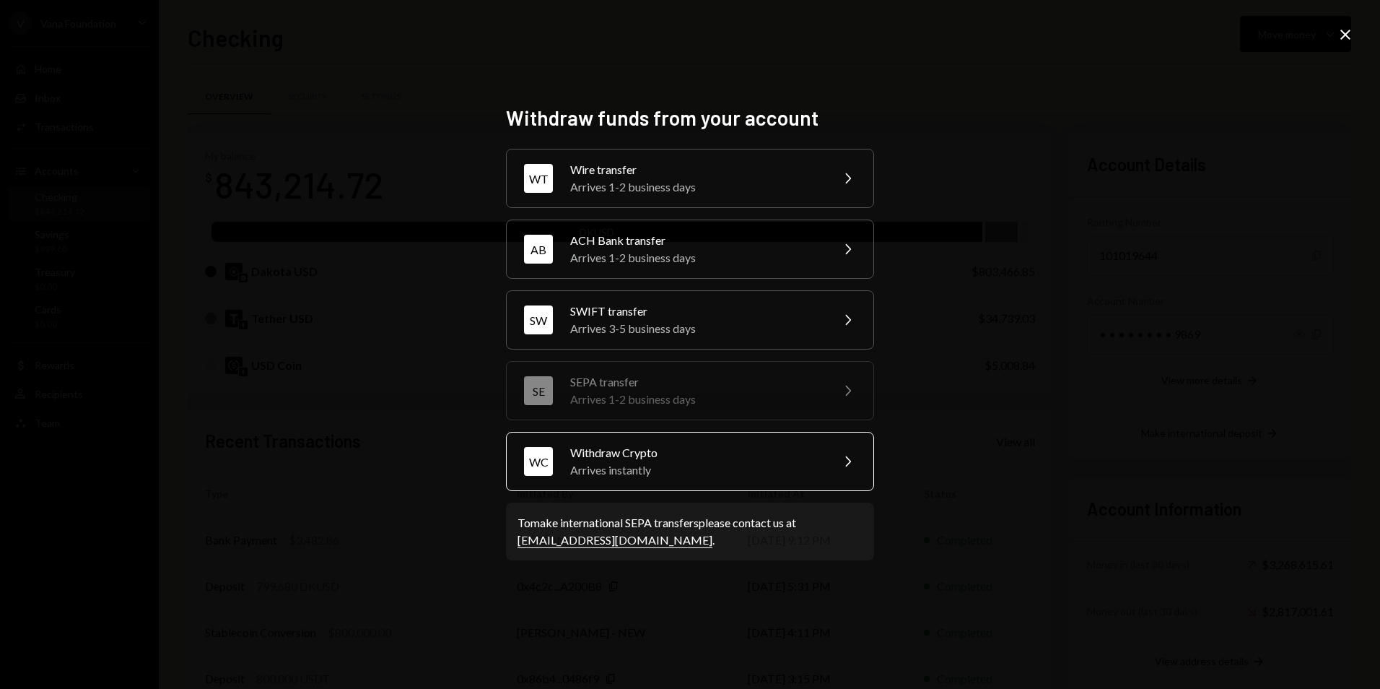
click at [626, 458] on div "Withdraw Crypto" at bounding box center [695, 452] width 251 height 17
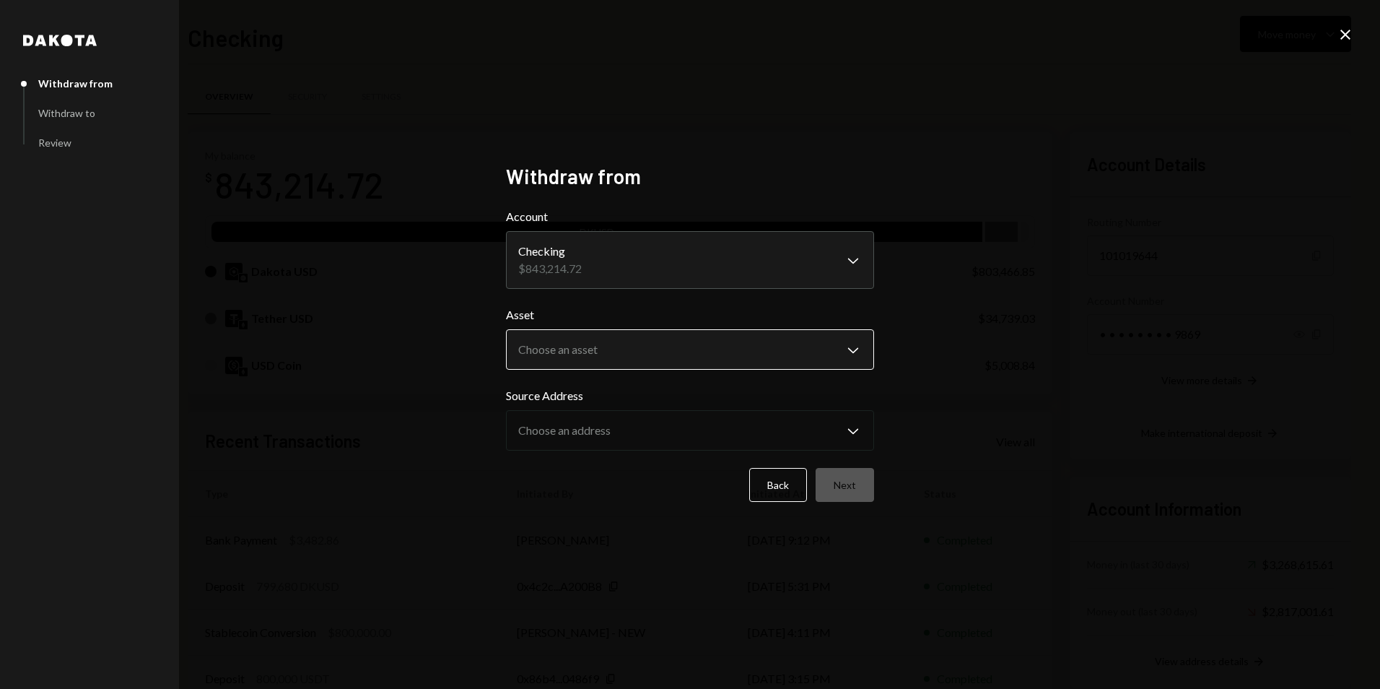
click at [635, 341] on body "V Vana Foundation Caret Down Home Home Inbox Inbox Activities Transactions Acco…" at bounding box center [690, 344] width 1380 height 689
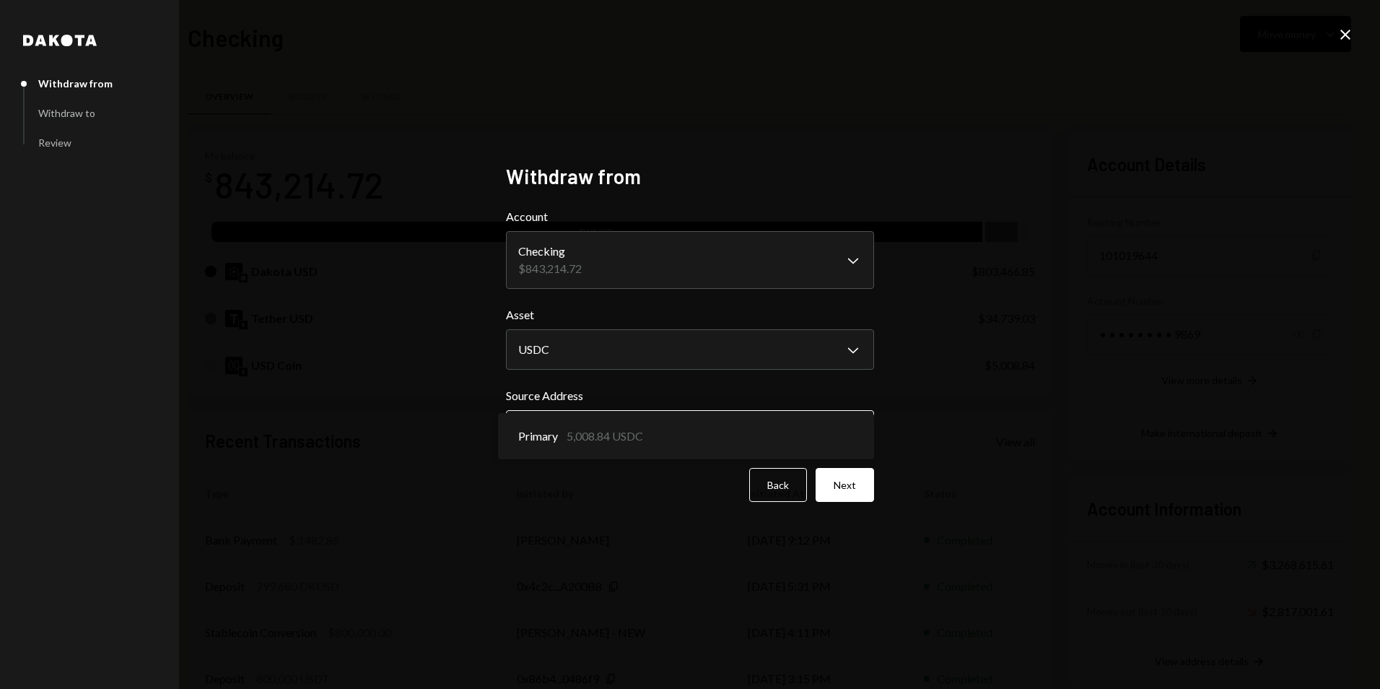
click at [549, 441] on body "V Vana Foundation Caret Down Home Home Inbox Inbox Activities Transactions Acco…" at bounding box center [690, 344] width 1380 height 689
click at [610, 359] on body "V Vana Foundation Caret Down Home Home Inbox Inbox Activities Transactions Acco…" at bounding box center [690, 344] width 1380 height 689
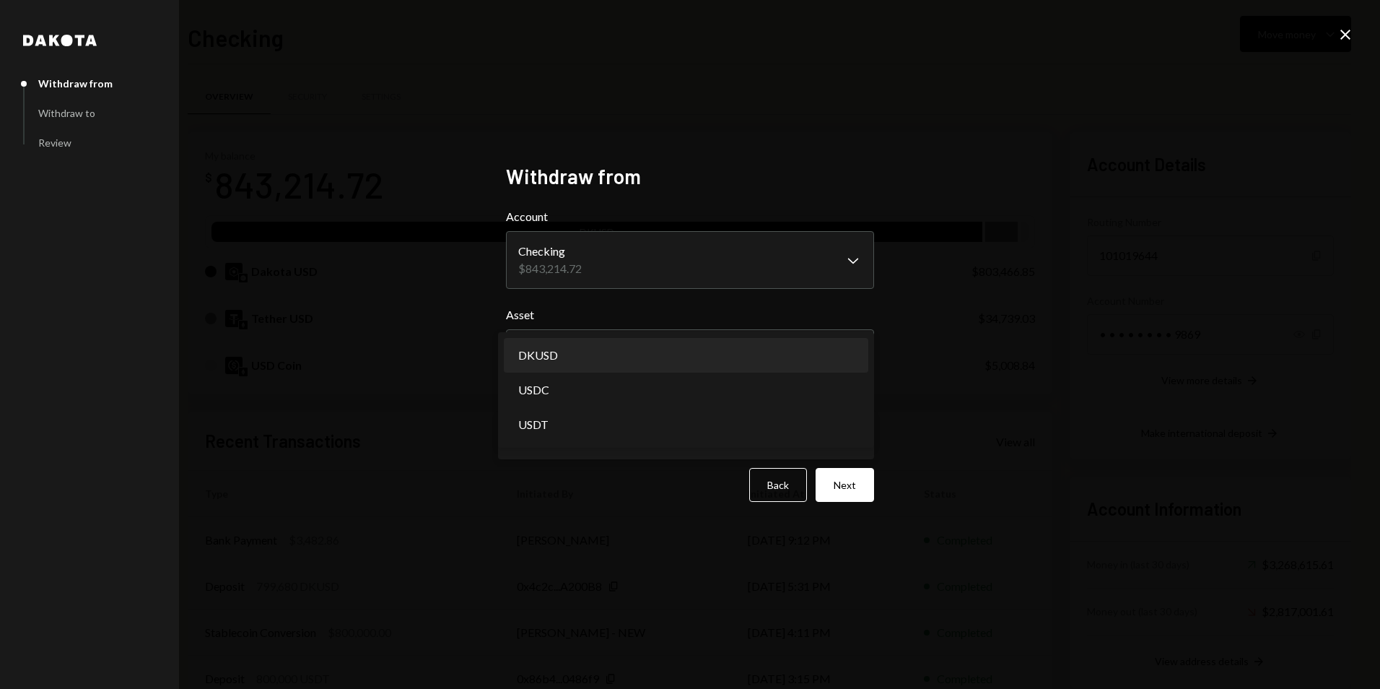
select select "*****"
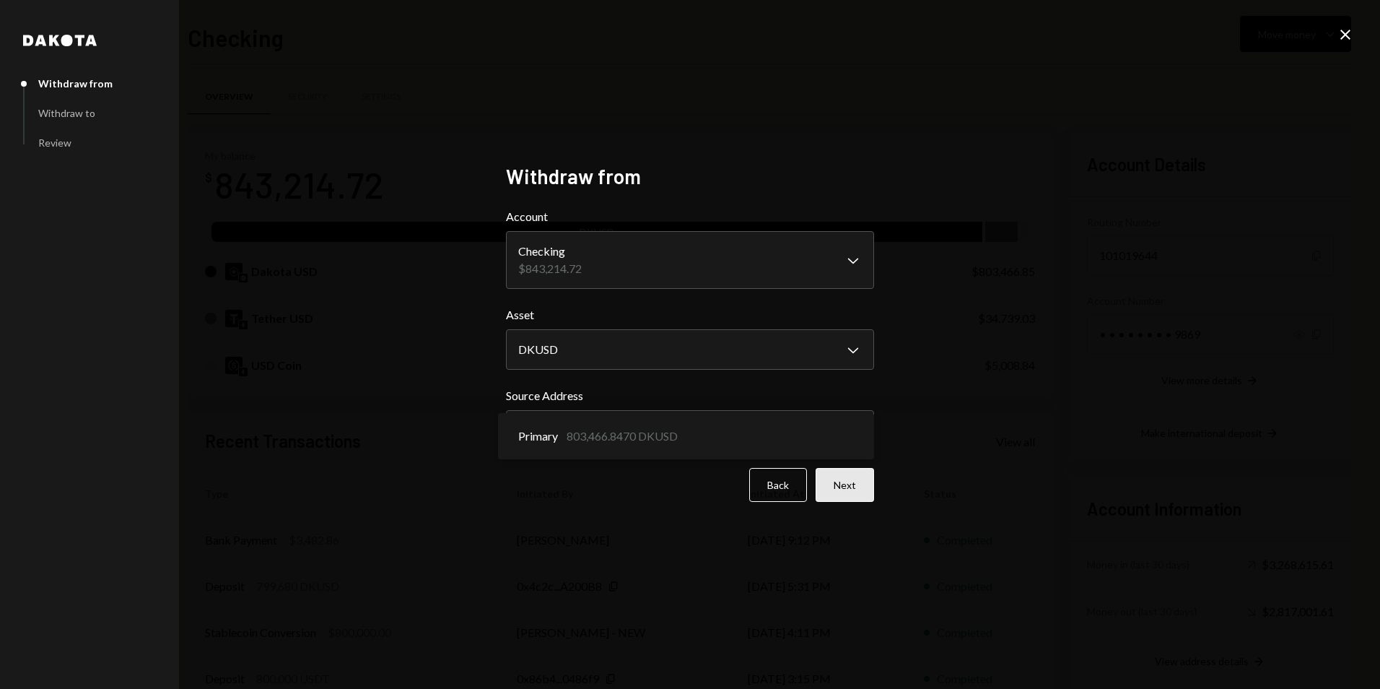
click at [847, 473] on button "Next" at bounding box center [845, 485] width 58 height 34
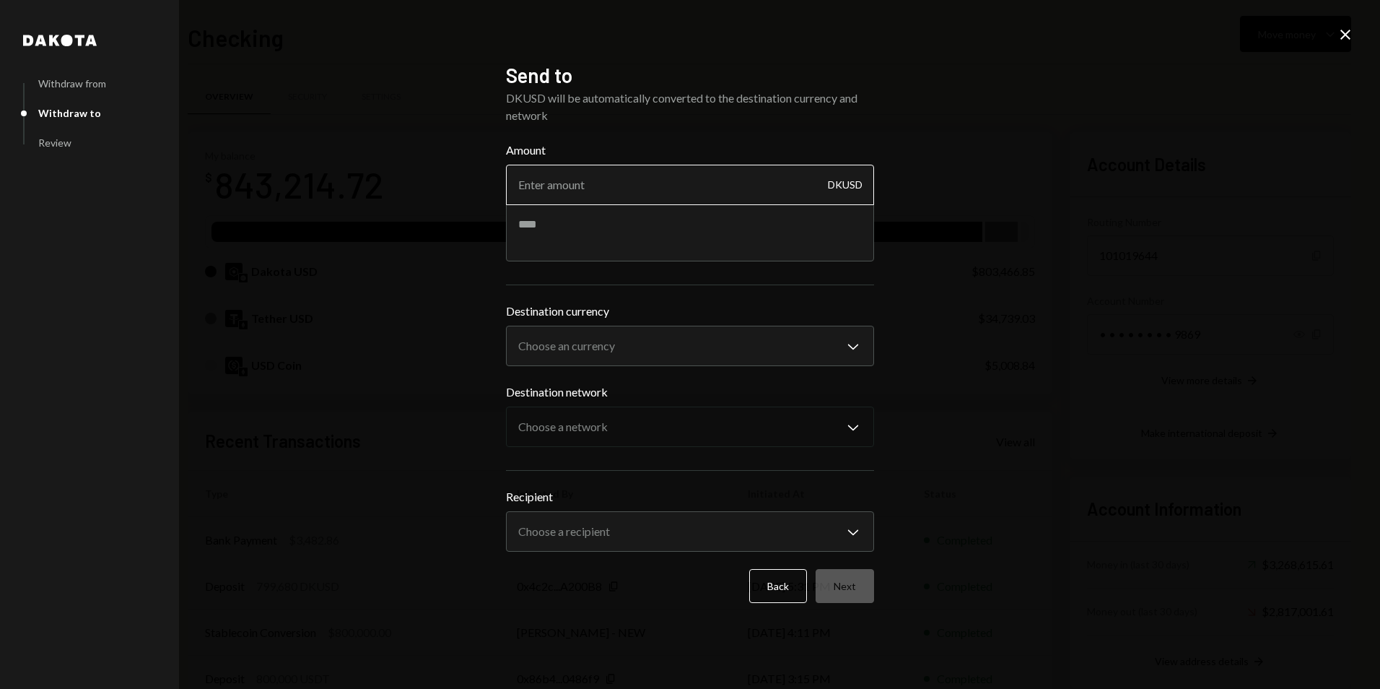
click at [574, 170] on input "Amount" at bounding box center [690, 185] width 368 height 40
click at [570, 189] on input "Amount" at bounding box center [690, 185] width 368 height 40
type input "10000"
type textarea "**********"
click at [622, 345] on body "V Vana Foundation Caret Down Home Home Inbox Inbox Activities Transactions Acco…" at bounding box center [690, 344] width 1380 height 689
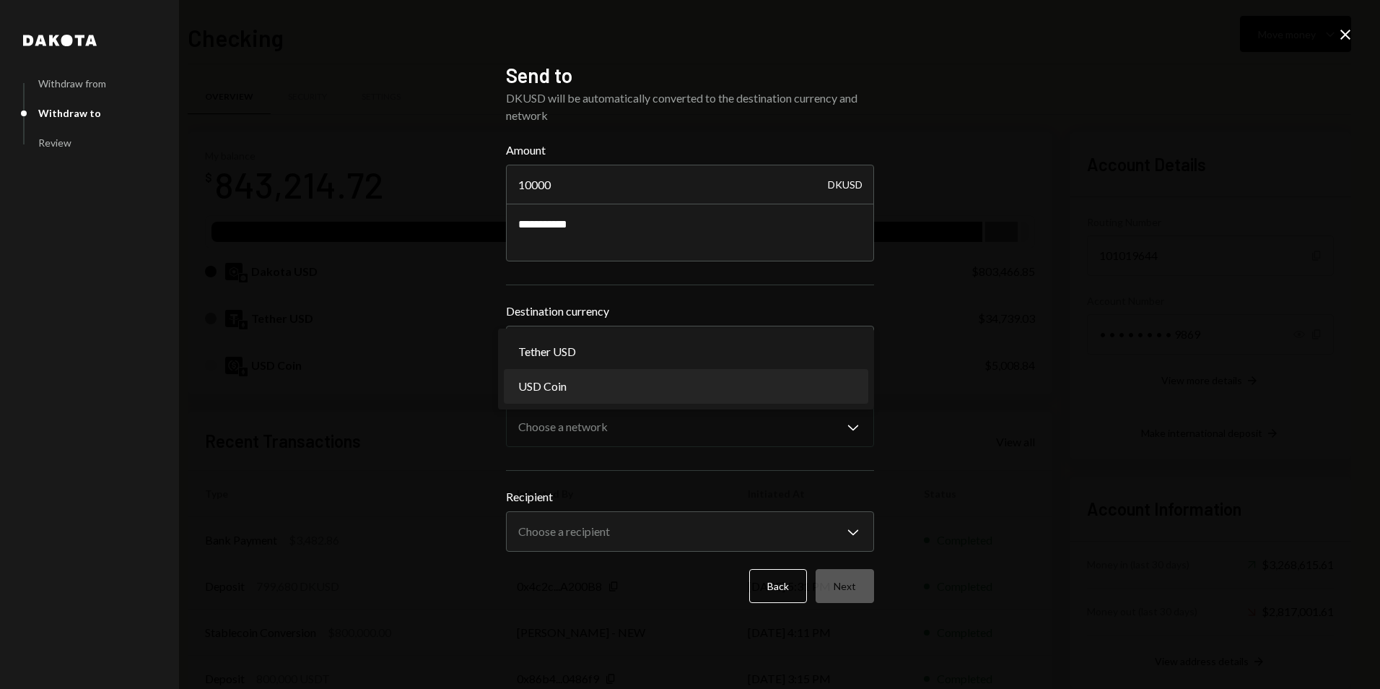
select select "****"
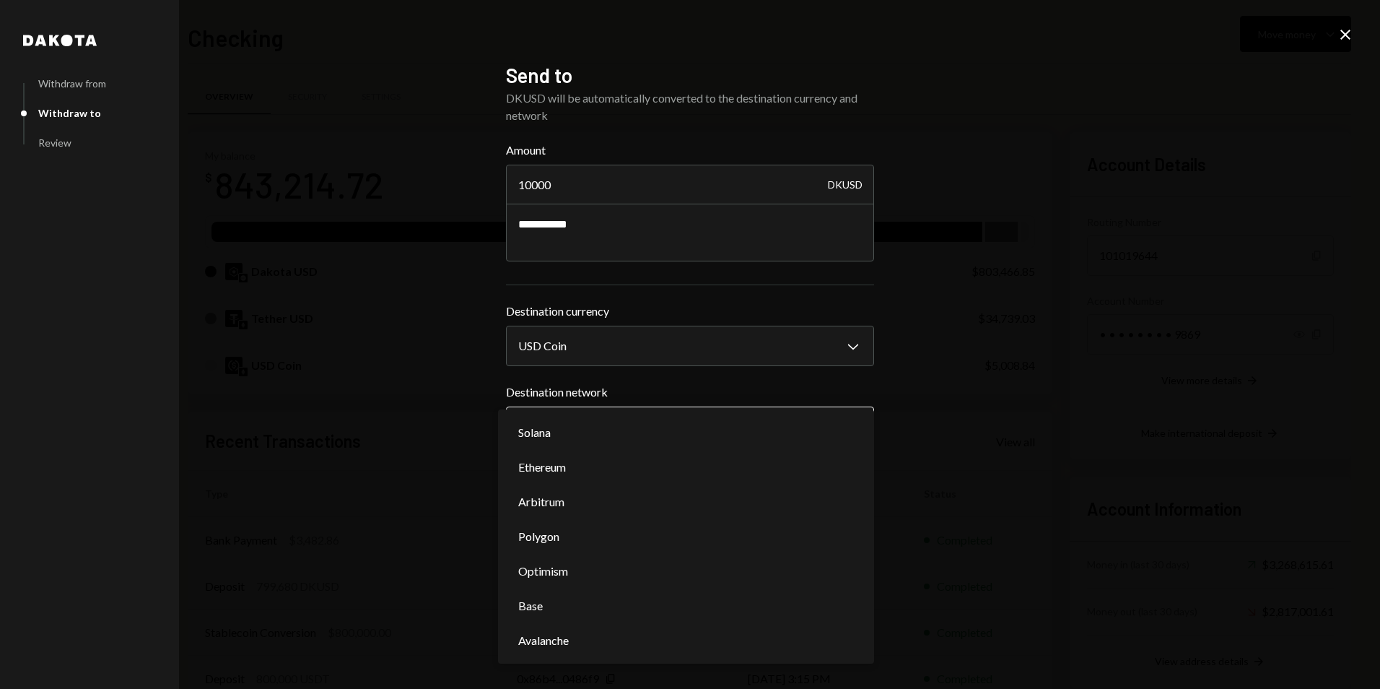
click at [591, 416] on body "V Vana Foundation Caret Down Home Home Inbox Inbox Activities Transactions Acco…" at bounding box center [690, 344] width 1380 height 689
select select "**********"
drag, startPoint x: 562, startPoint y: 437, endPoint x: 551, endPoint y: 473, distance: 37.2
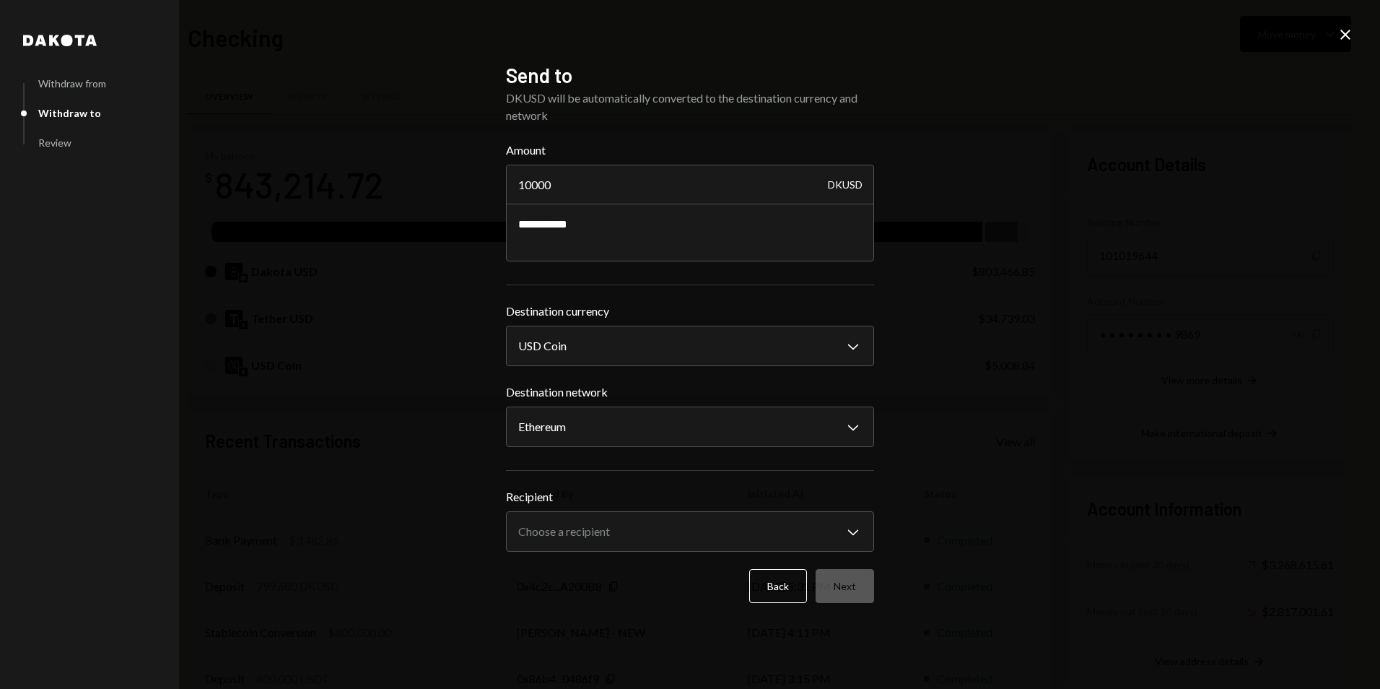
click at [596, 552] on form "**********" at bounding box center [690, 371] width 368 height 461
click at [597, 541] on body "V Vana Foundation Caret Down Home Home Inbox Inbox Activities Transactions Acco…" at bounding box center [690, 344] width 1380 height 689
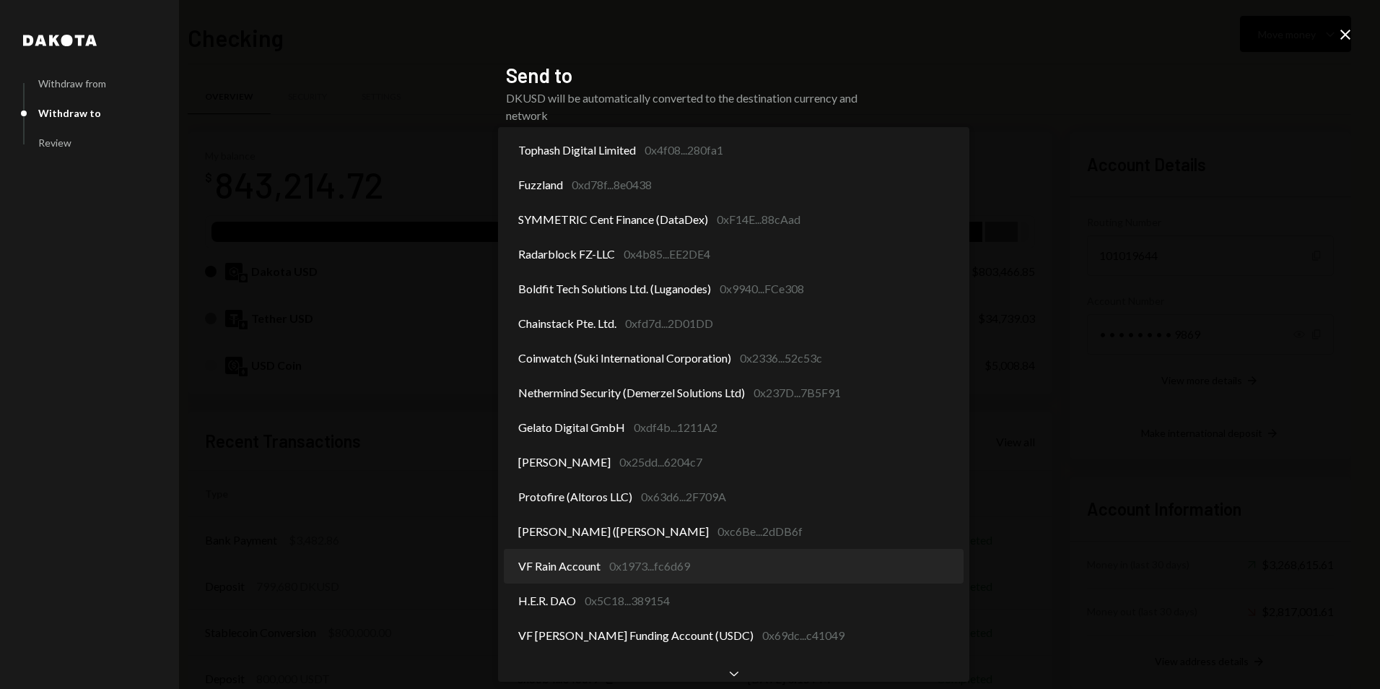
select select "**********"
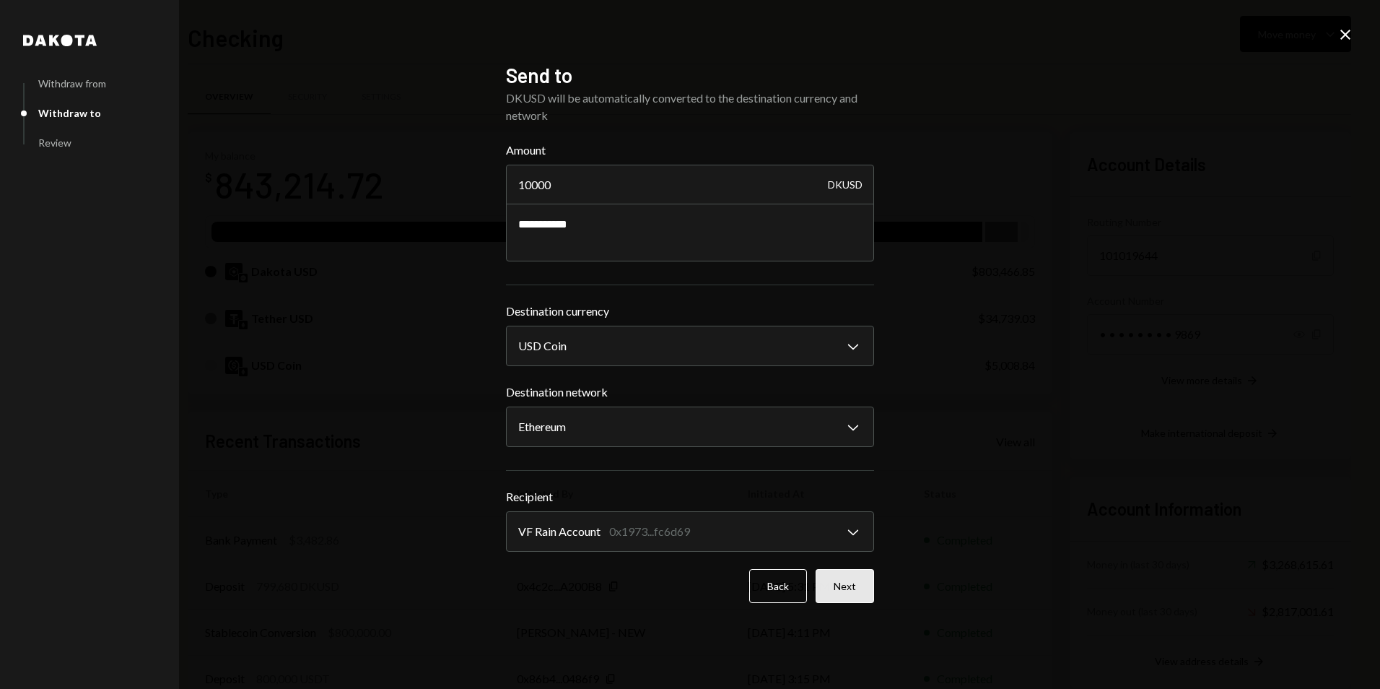
click at [848, 585] on button "Next" at bounding box center [845, 586] width 58 height 34
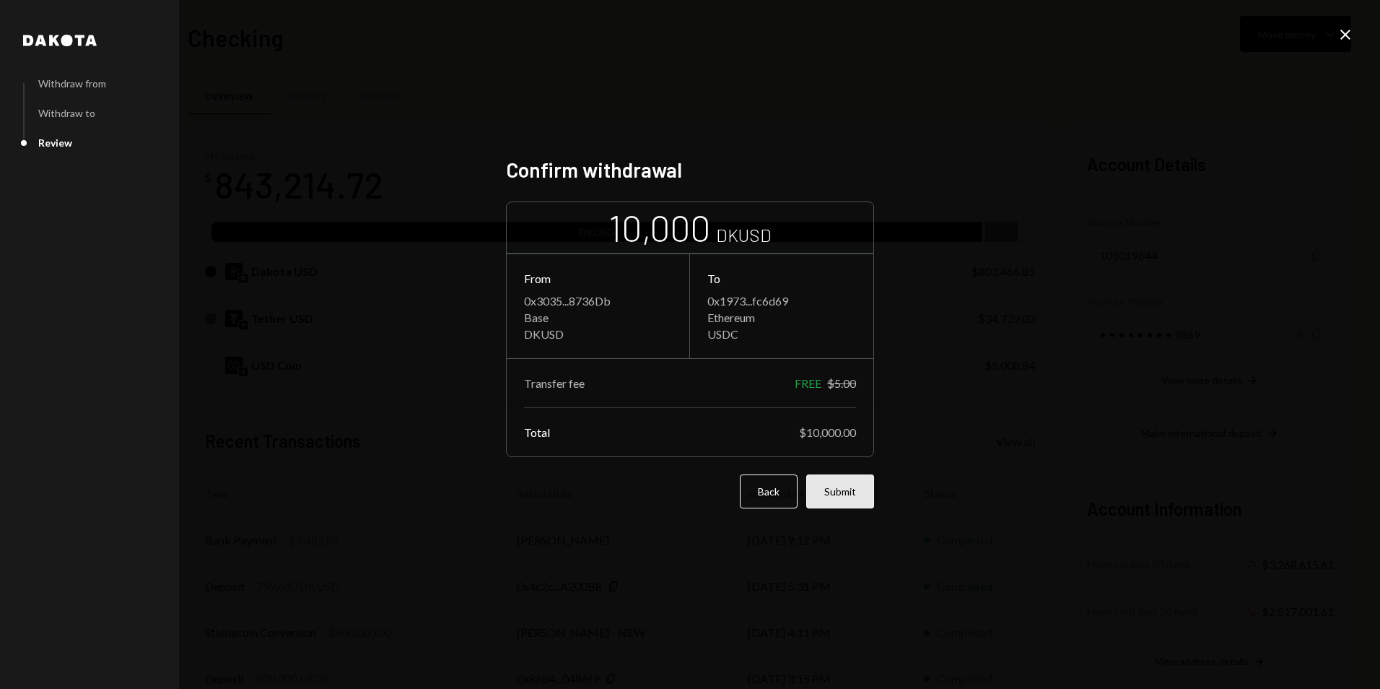
click at [831, 498] on button "Submit" at bounding box center [840, 491] width 68 height 34
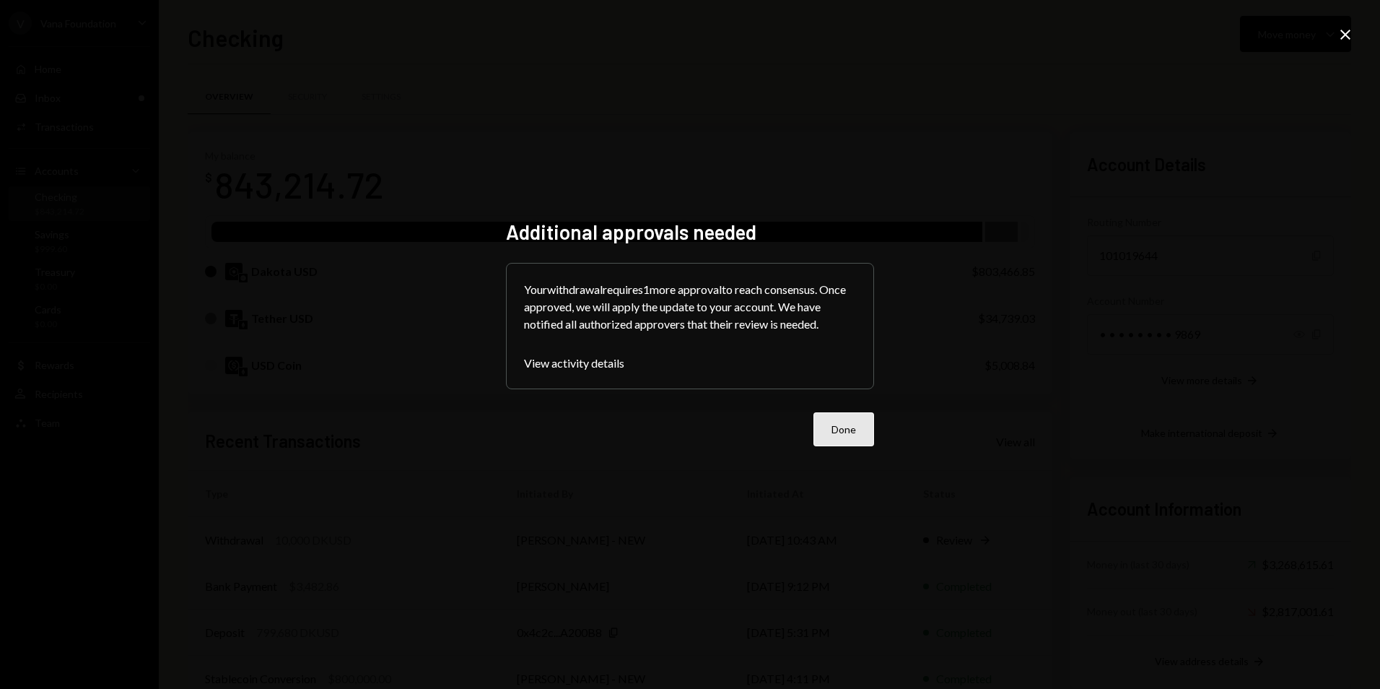
click at [842, 427] on button "Done" at bounding box center [844, 429] width 61 height 34
